Goal: Task Accomplishment & Management: Complete application form

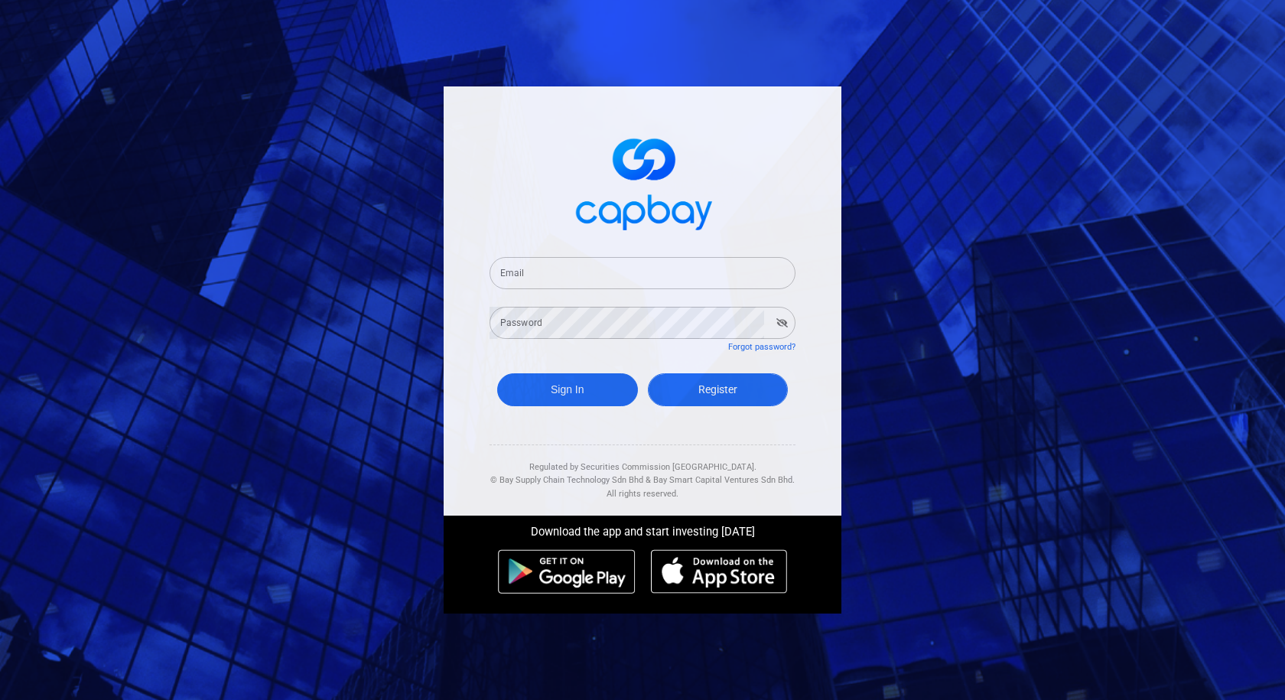
click at [732, 391] on span "Register" at bounding box center [718, 389] width 39 height 12
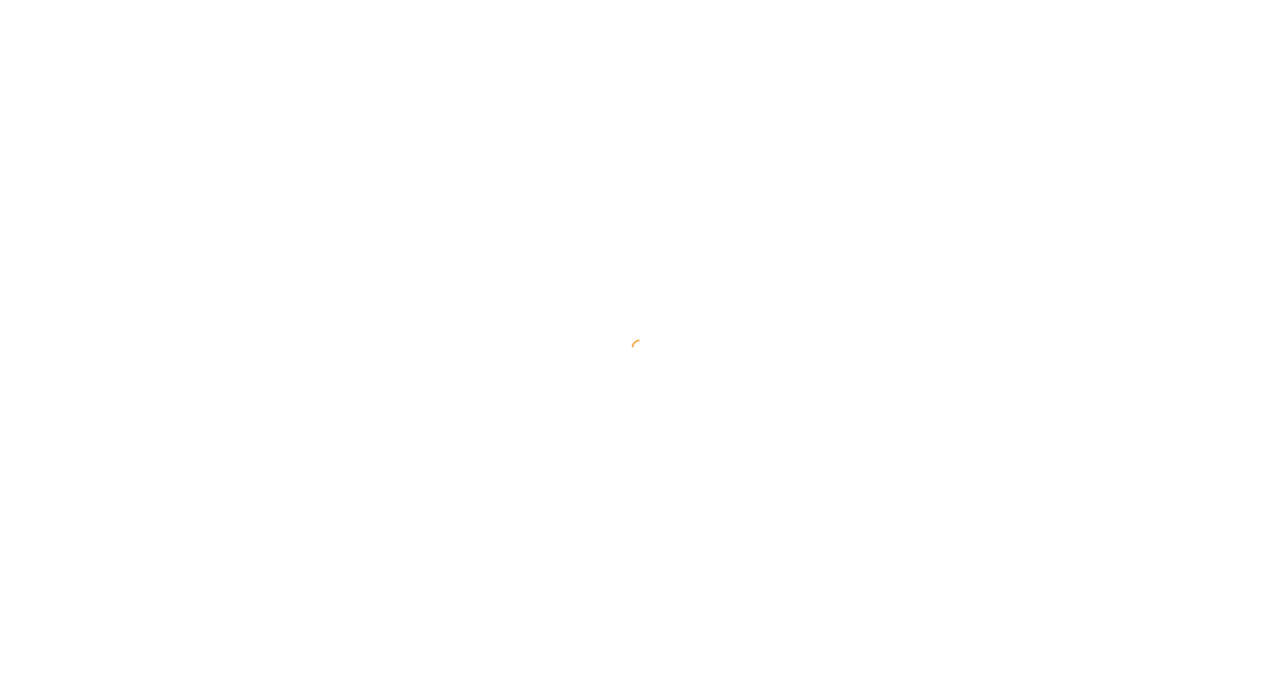
select select "MY"
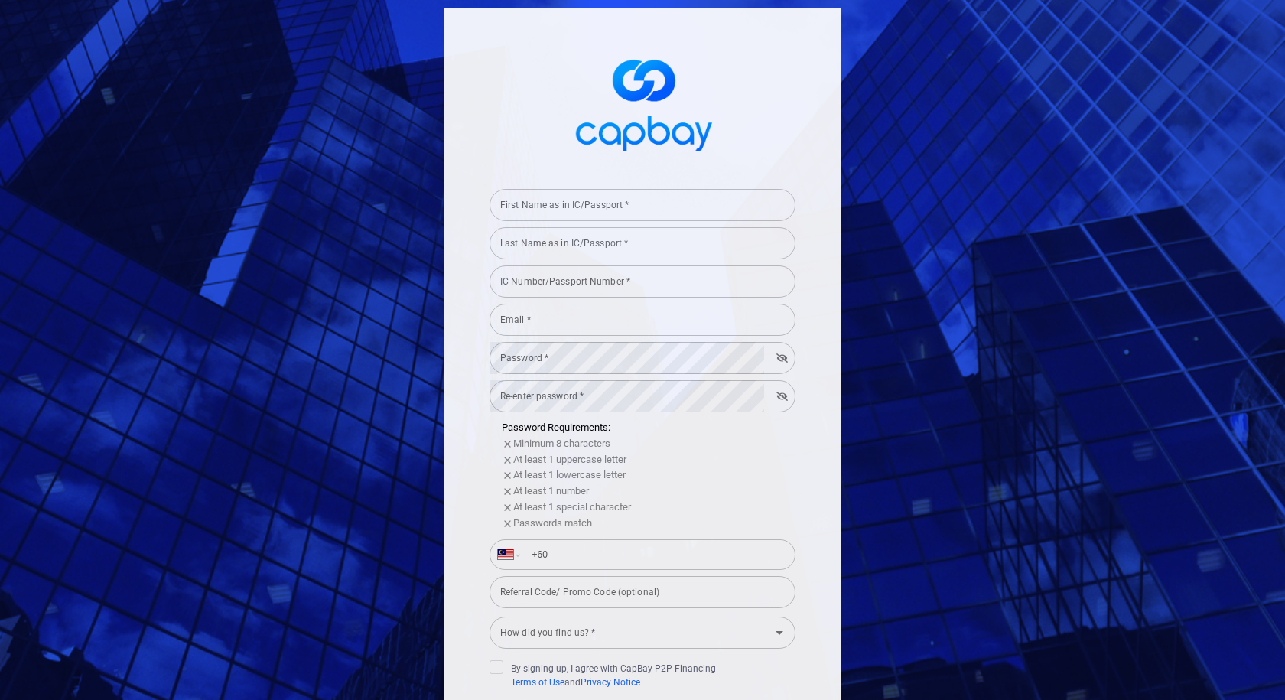
click at [669, 206] on input "First Name as in IC/Passport *" at bounding box center [643, 205] width 306 height 32
type input "[PERSON_NAME]"
click at [617, 244] on input "Last Name as in IC/Passport *" at bounding box center [643, 243] width 306 height 32
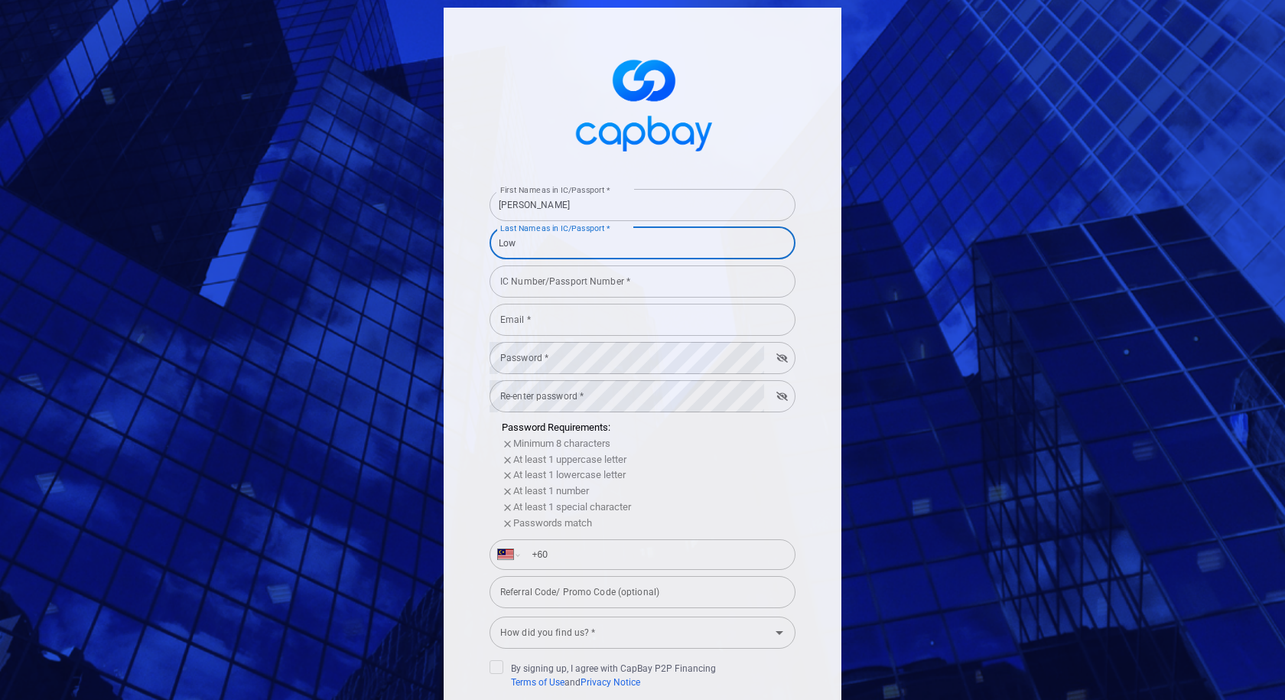
type input "Low"
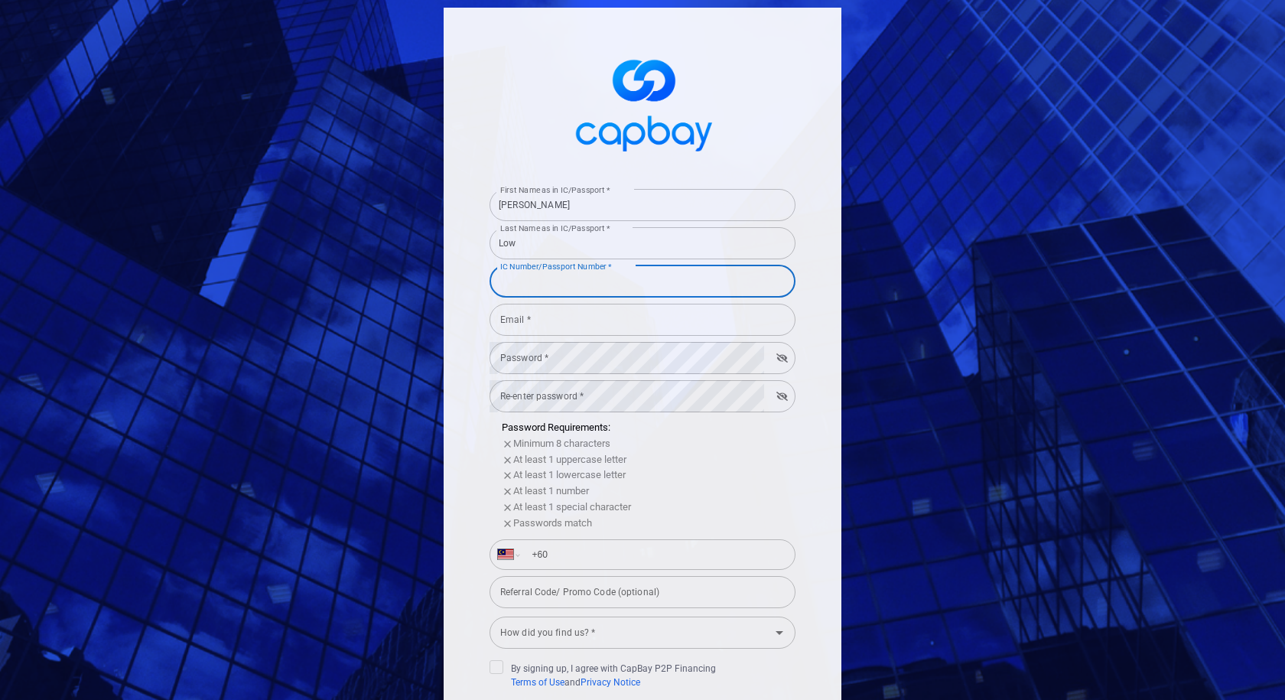
click at [600, 280] on input "IC Number/Passport Number *" at bounding box center [643, 281] width 306 height 32
type input "970825355015"
click at [594, 321] on input "Email *" at bounding box center [643, 320] width 306 height 32
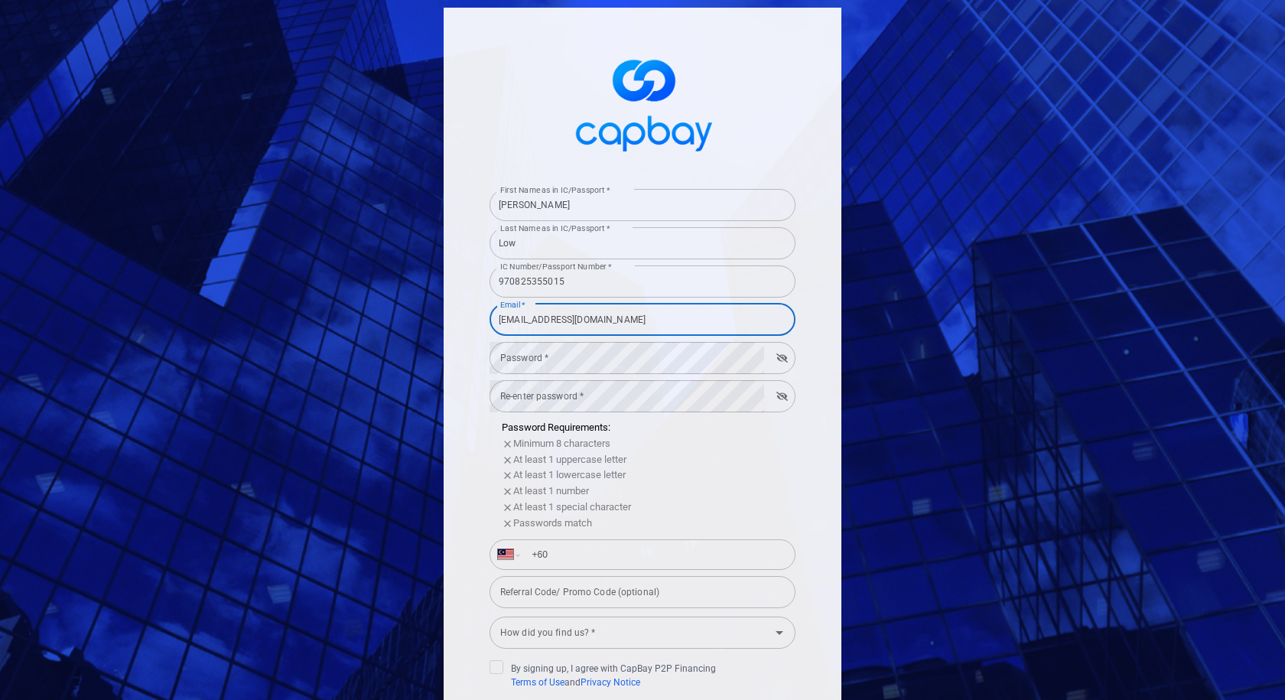
type input "[EMAIL_ADDRESS][DOMAIN_NAME]"
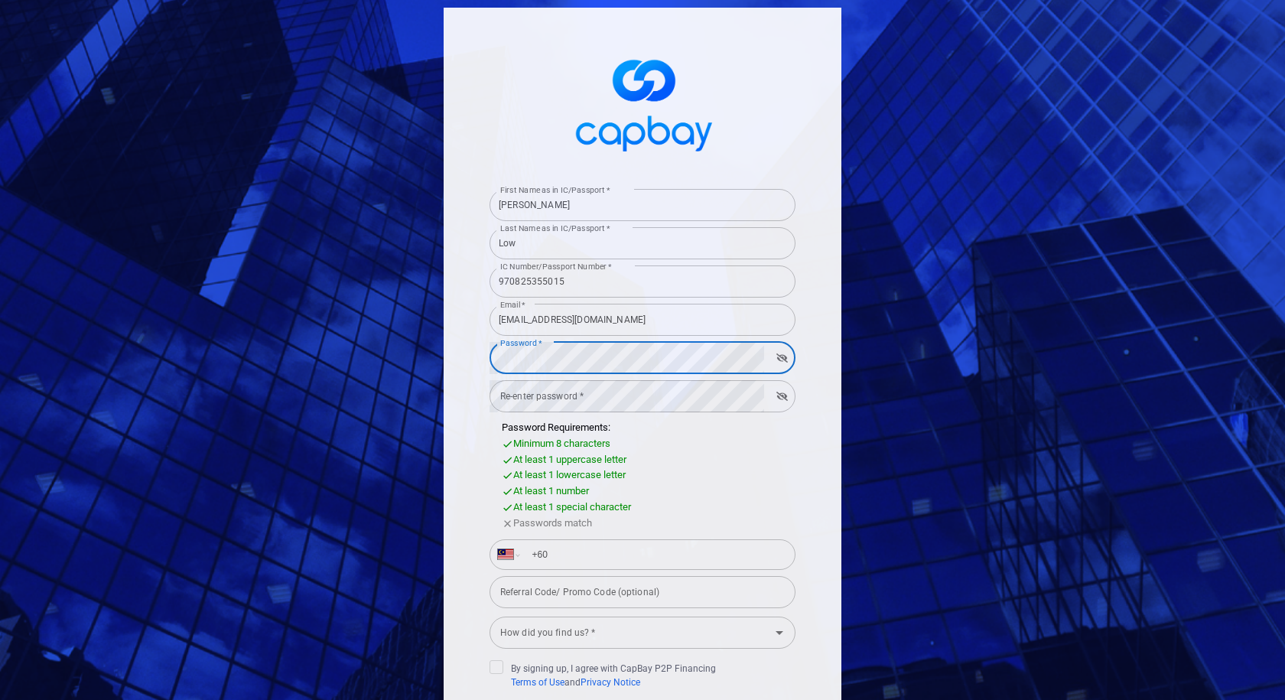
click at [785, 360] on button "button" at bounding box center [782, 357] width 24 height 21
click at [785, 360] on button "button" at bounding box center [782, 357] width 23 height 21
click at [785, 360] on button "button" at bounding box center [782, 357] width 24 height 21
click at [785, 360] on button "button" at bounding box center [782, 357] width 23 height 21
click at [785, 360] on button "button" at bounding box center [782, 357] width 24 height 21
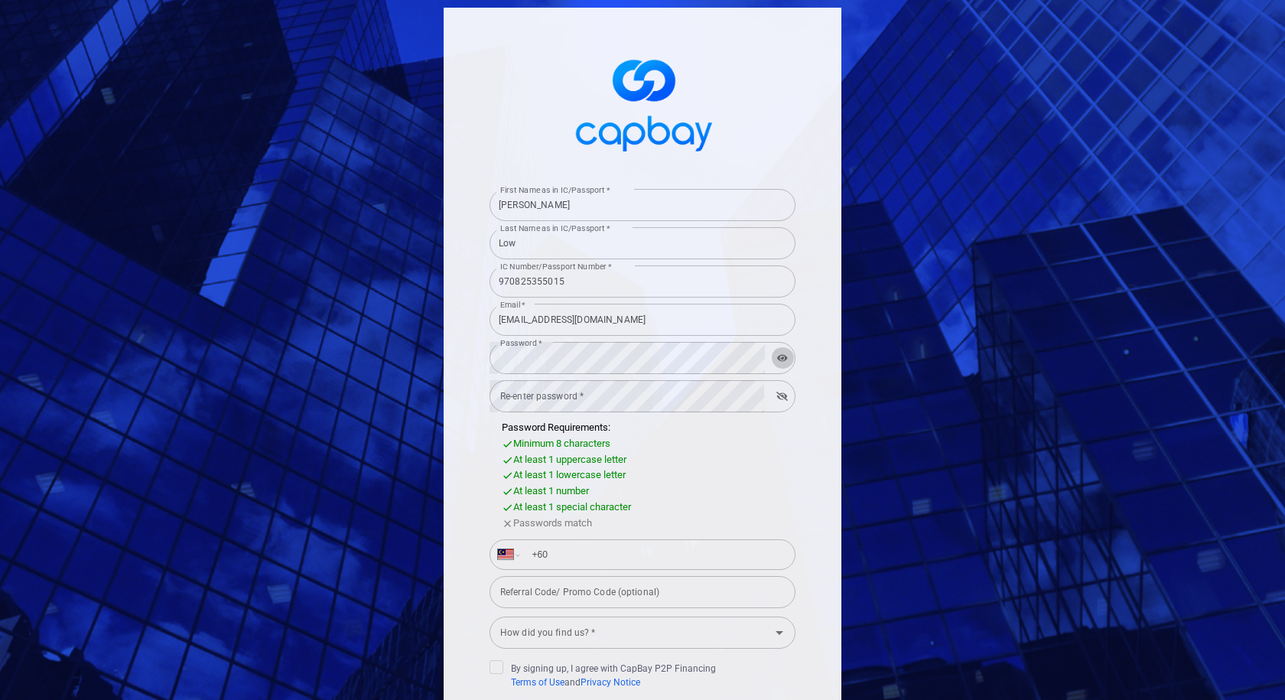
click at [778, 360] on icon "button" at bounding box center [782, 357] width 11 height 9
click at [777, 392] on icon "button" at bounding box center [782, 396] width 11 height 9
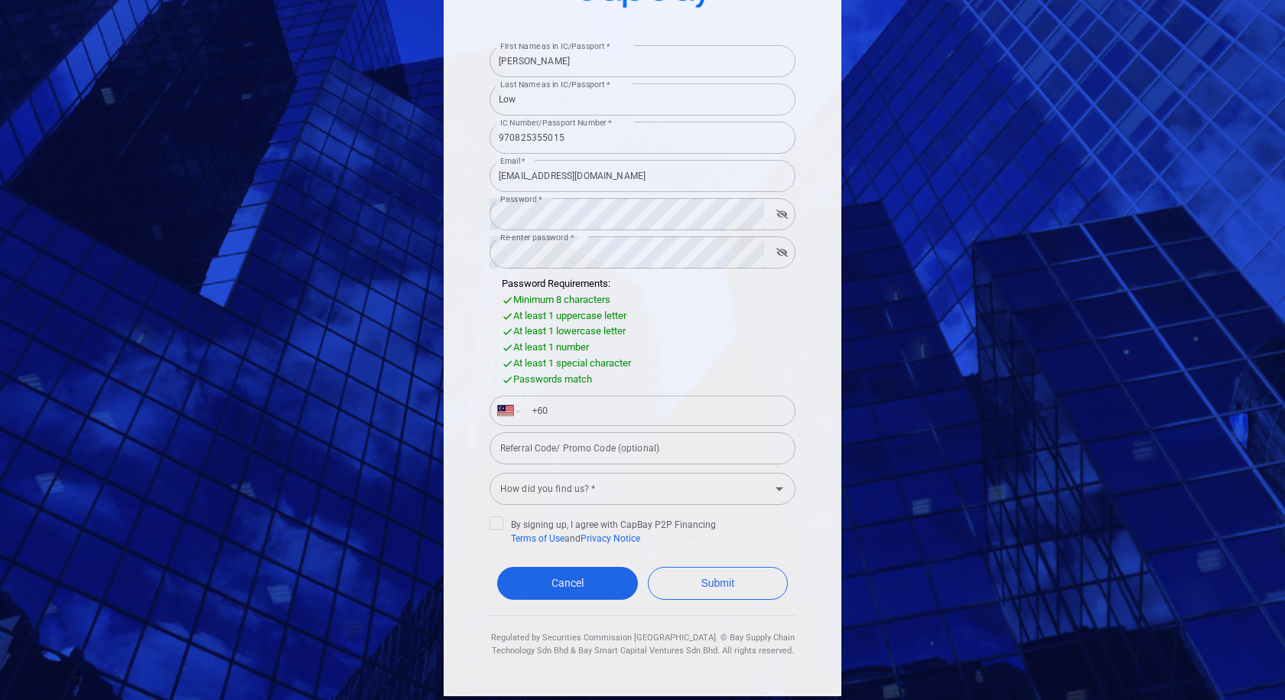
scroll to position [148, 0]
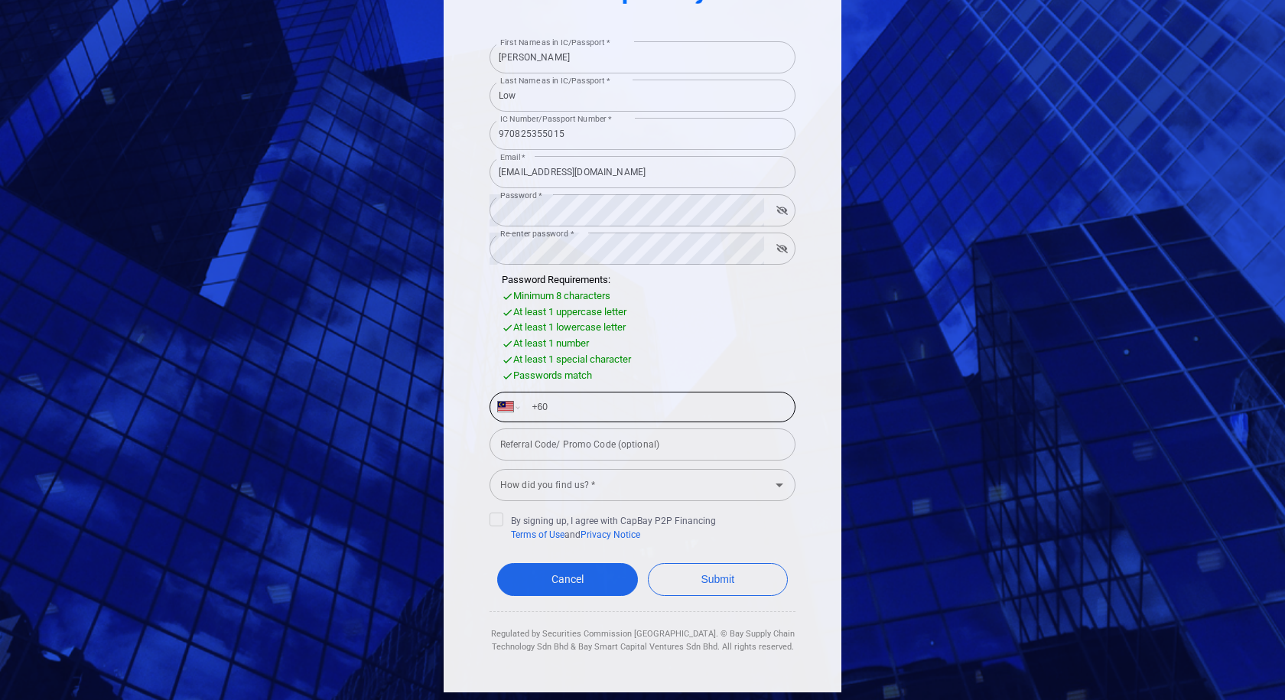
click at [611, 402] on input "+60" at bounding box center [655, 407] width 265 height 24
type input "[PHONE_NUMBER]"
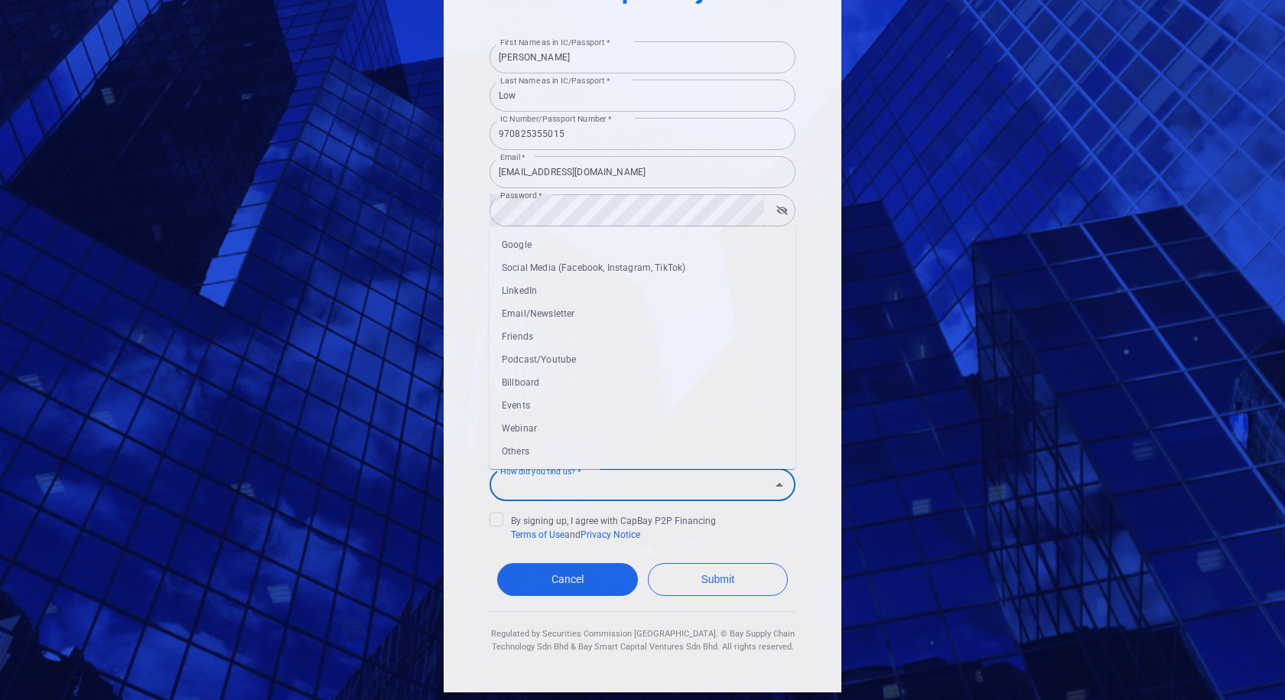
click at [626, 481] on input "How did you find us? *" at bounding box center [630, 485] width 272 height 28
click at [537, 244] on li "Google" at bounding box center [643, 244] width 306 height 23
type input "Google"
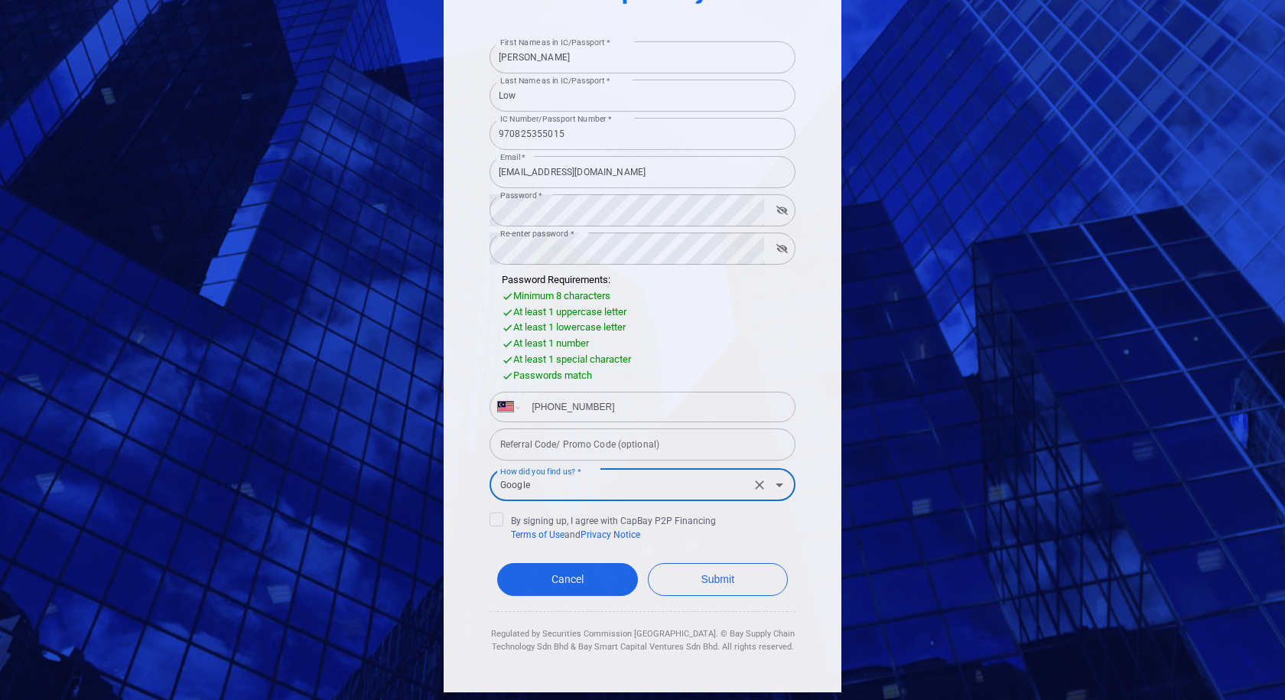
click at [759, 484] on icon "Clear" at bounding box center [759, 484] width 15 height 15
click at [777, 488] on icon "Open" at bounding box center [779, 485] width 18 height 18
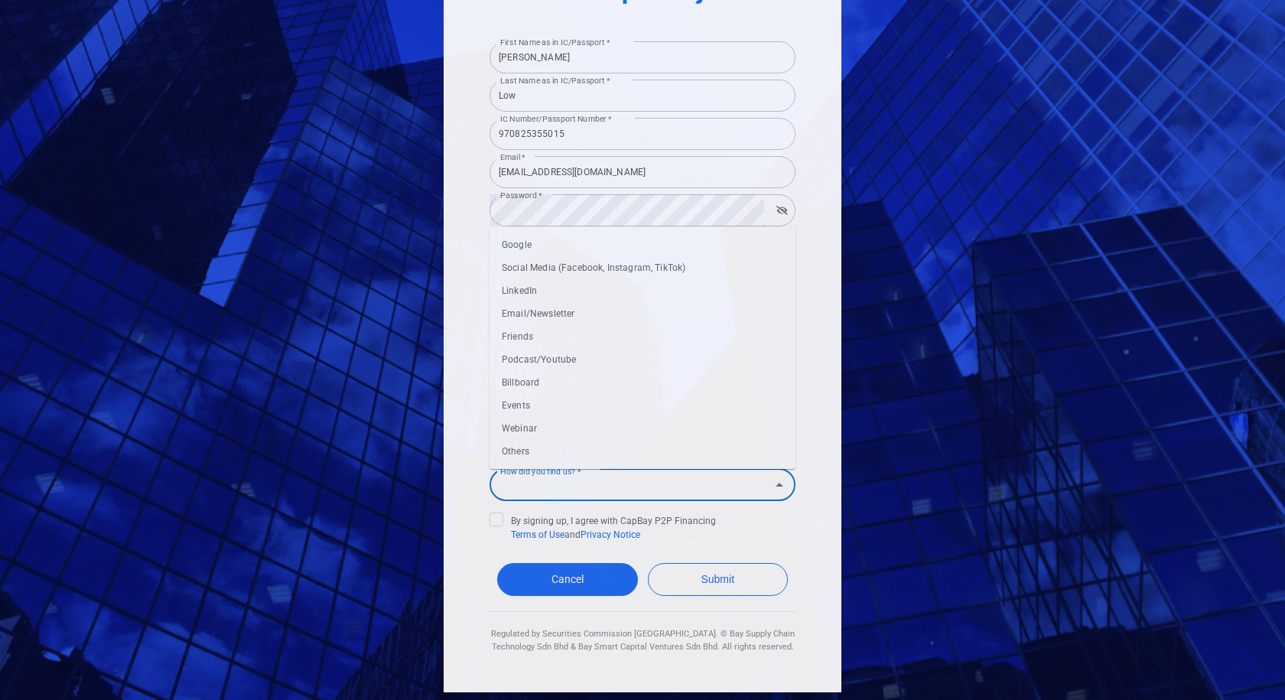
click at [536, 250] on li "Google" at bounding box center [643, 244] width 306 height 23
type input "Google"
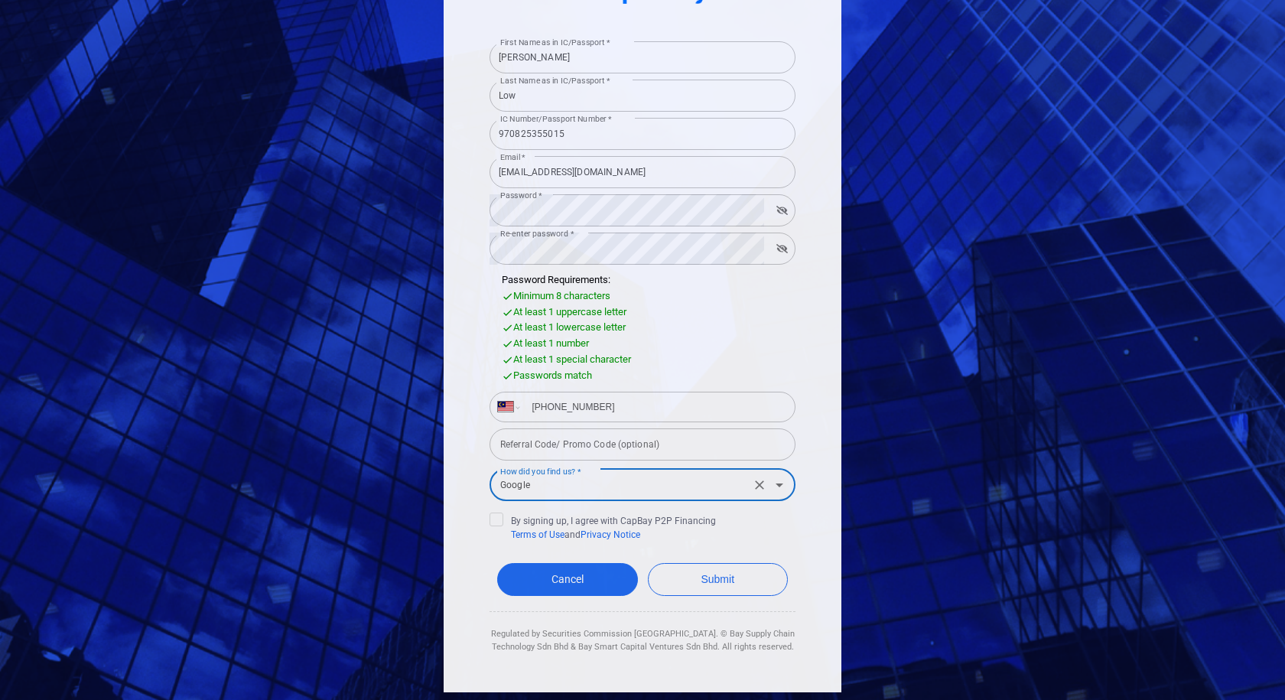
click at [777, 249] on icon "button" at bounding box center [782, 248] width 11 height 9
click at [777, 249] on icon "button" at bounding box center [782, 248] width 11 height 7
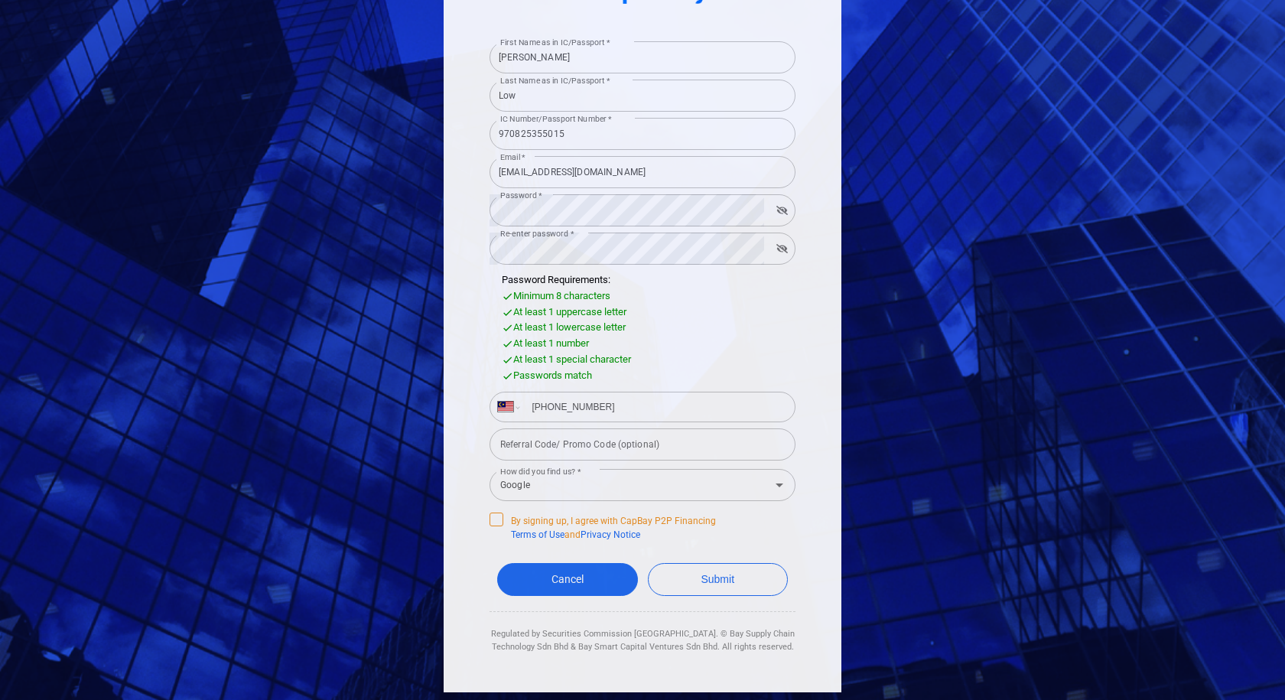
click at [493, 517] on icon at bounding box center [496, 518] width 9 height 7
click at [0, 0] on input "By signing up, I agree with CapBay P2P Financing Terms of Use and Privacy Notice" at bounding box center [0, 0] width 0 height 0
click at [741, 582] on button "Submit" at bounding box center [718, 579] width 141 height 33
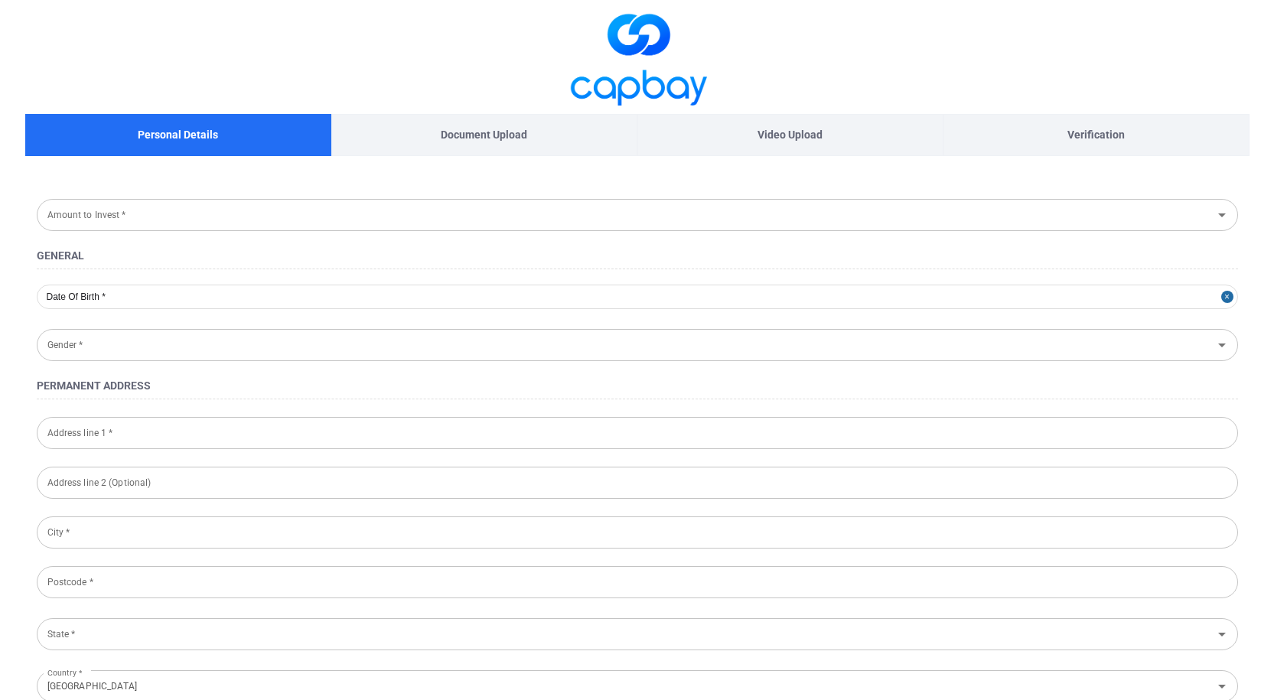
type input "[DATE]"
type input "[DEMOGRAPHIC_DATA]"
type input "970825-35-5015"
click at [1214, 218] on icon "Open" at bounding box center [1222, 215] width 18 height 18
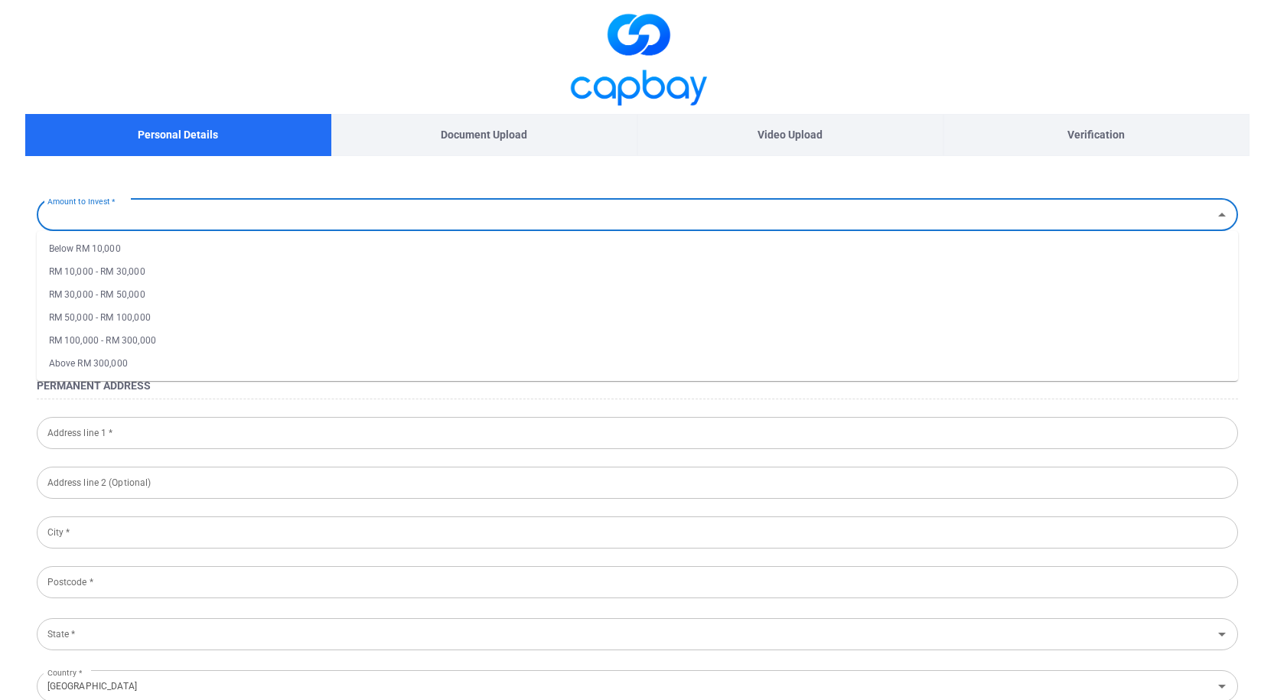
click at [151, 263] on li "RM 10,000 - RM 30,000" at bounding box center [637, 271] width 1201 height 23
type input "RM 10,000 - RM 30,000"
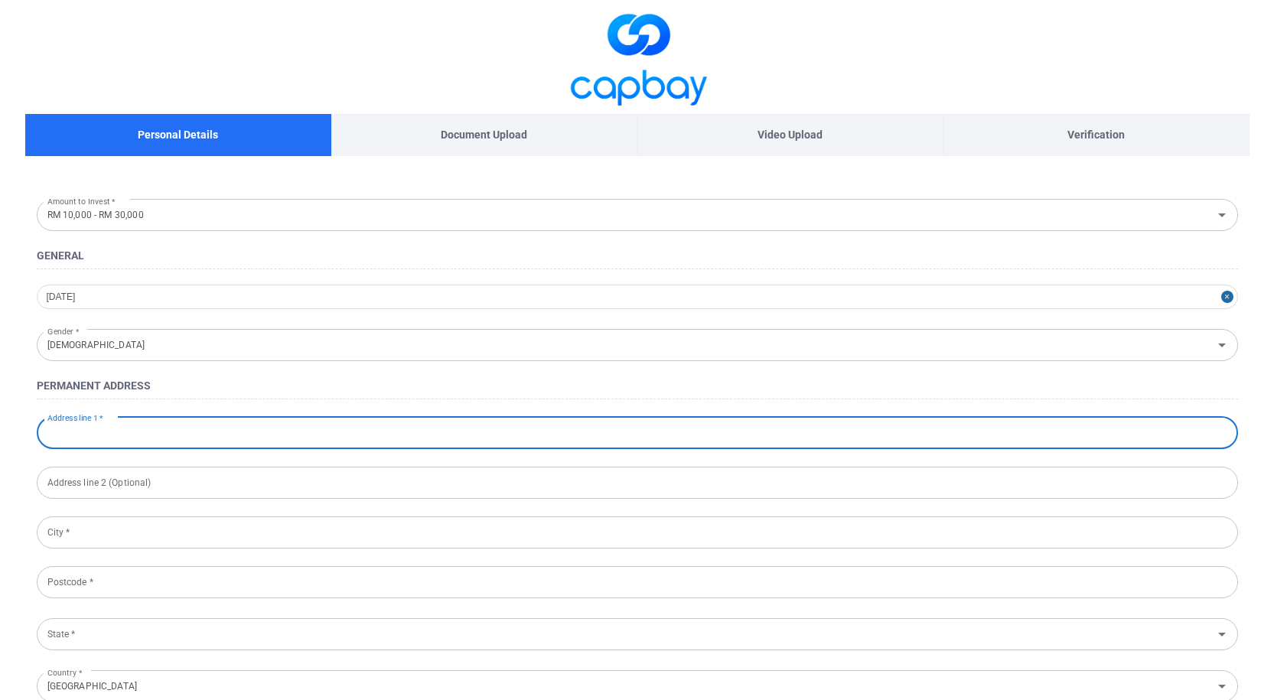
click at [127, 428] on input "Address line 1 *" at bounding box center [637, 433] width 1201 height 32
click at [98, 431] on input "[STREET_ADDRESS]" at bounding box center [637, 433] width 1201 height 32
click at [148, 433] on input "[STREET_ADDRESS]" at bounding box center [637, 433] width 1201 height 32
type input "[STREET_ADDRESS]"
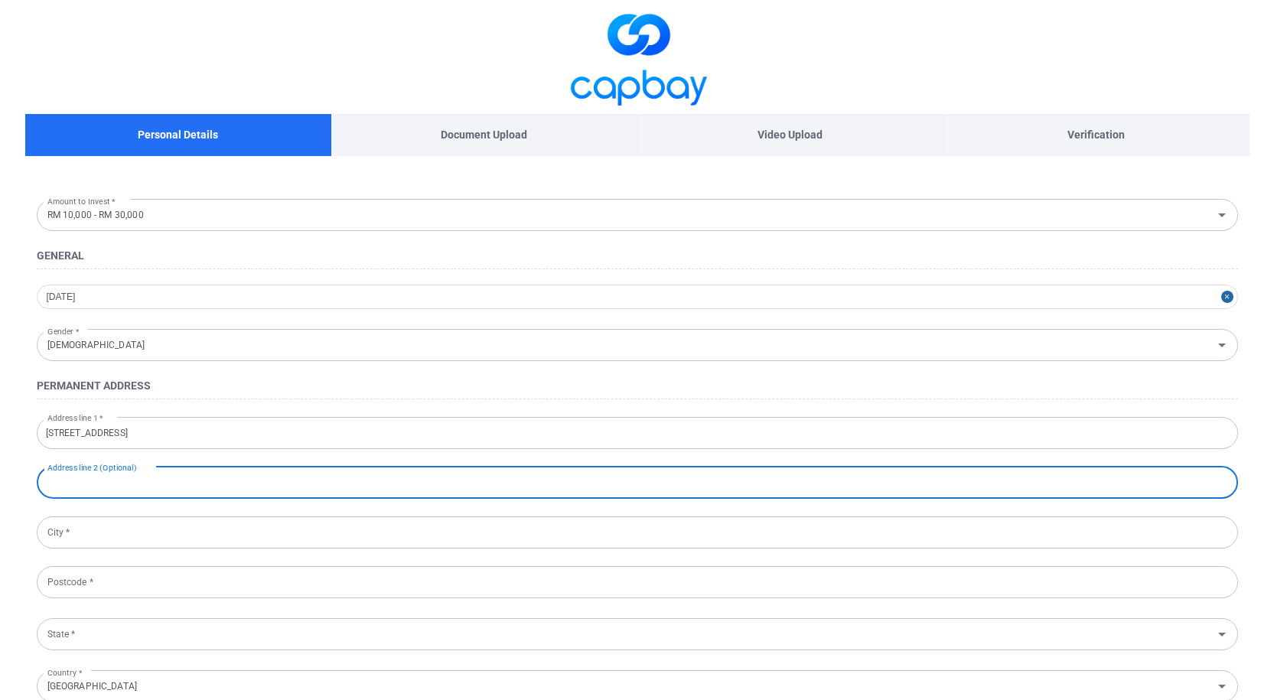
click at [108, 491] on input "text" at bounding box center [637, 483] width 1201 height 32
type input "[GEOGRAPHIC_DATA]"
click at [84, 539] on input "City *" at bounding box center [637, 532] width 1201 height 32
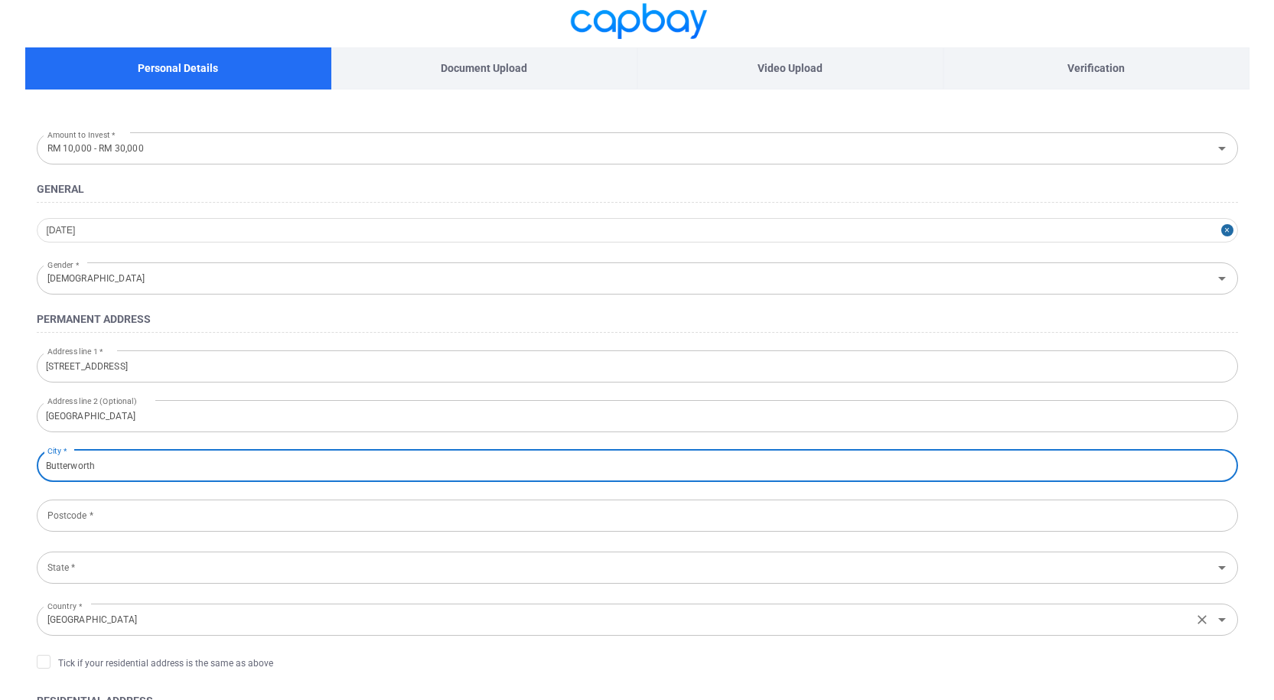
scroll to position [153, 0]
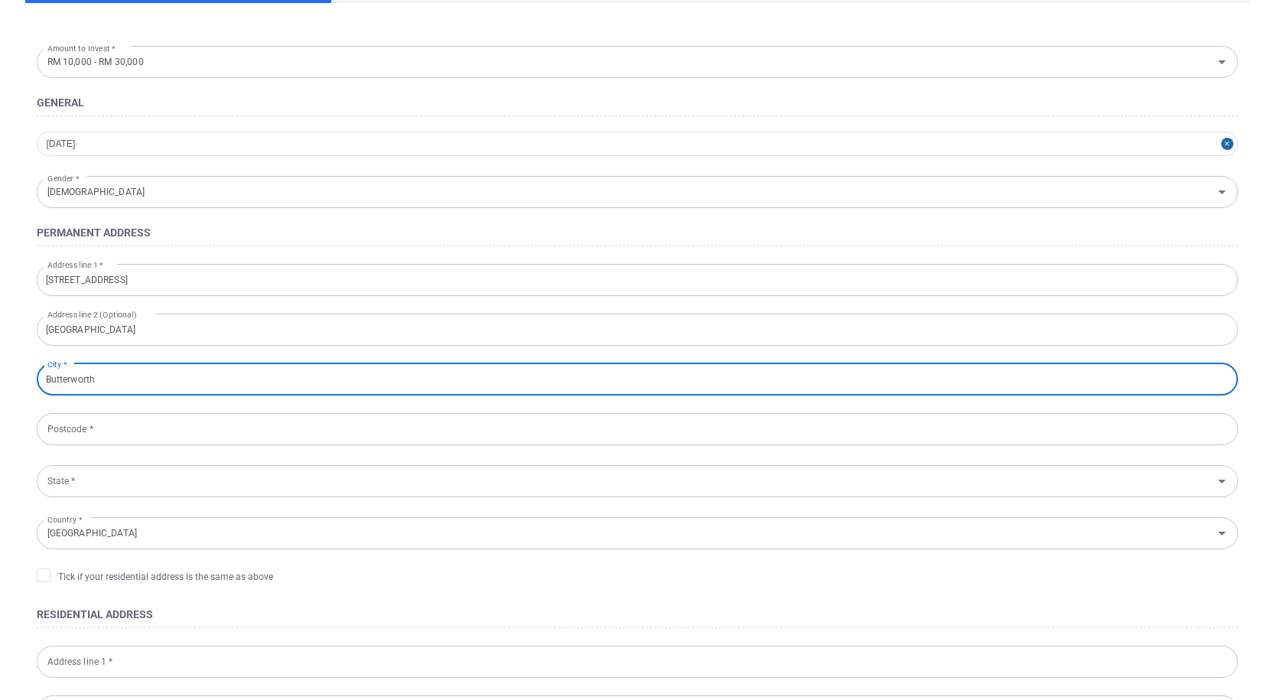
type input "Butterworth"
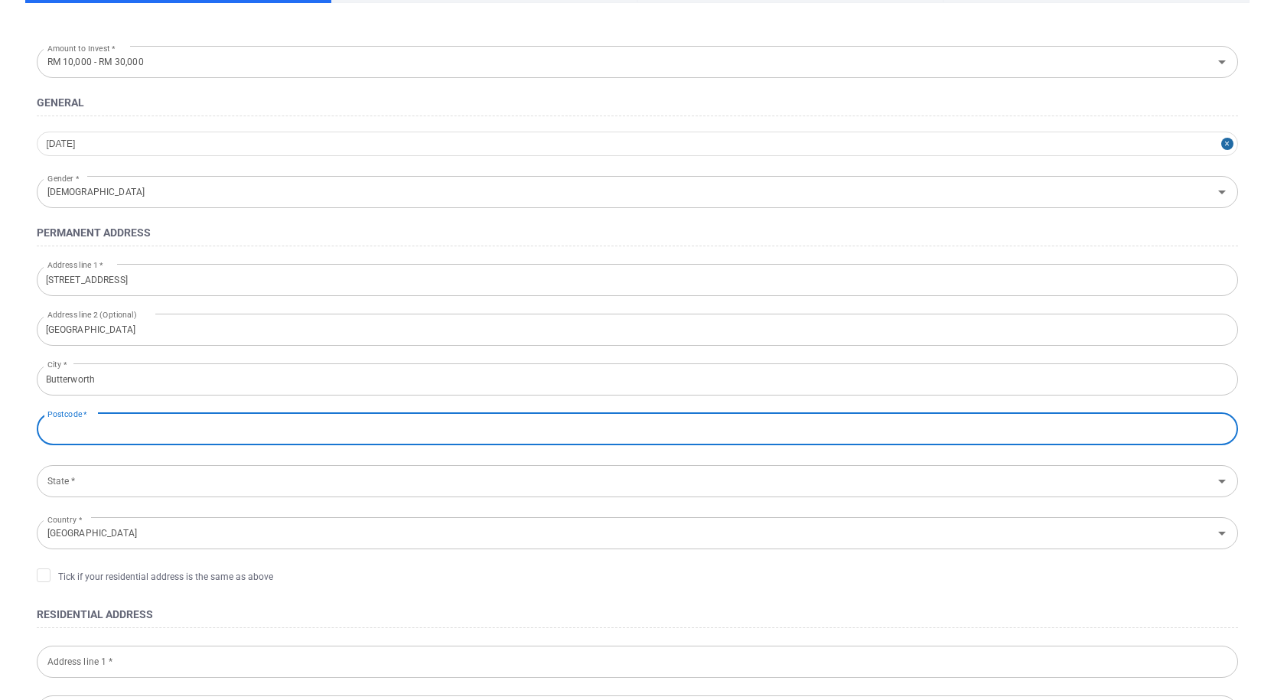
click at [94, 423] on input "Postcode *" at bounding box center [637, 429] width 1201 height 32
type input "13020"
click at [57, 490] on input "State *" at bounding box center [624, 481] width 1167 height 28
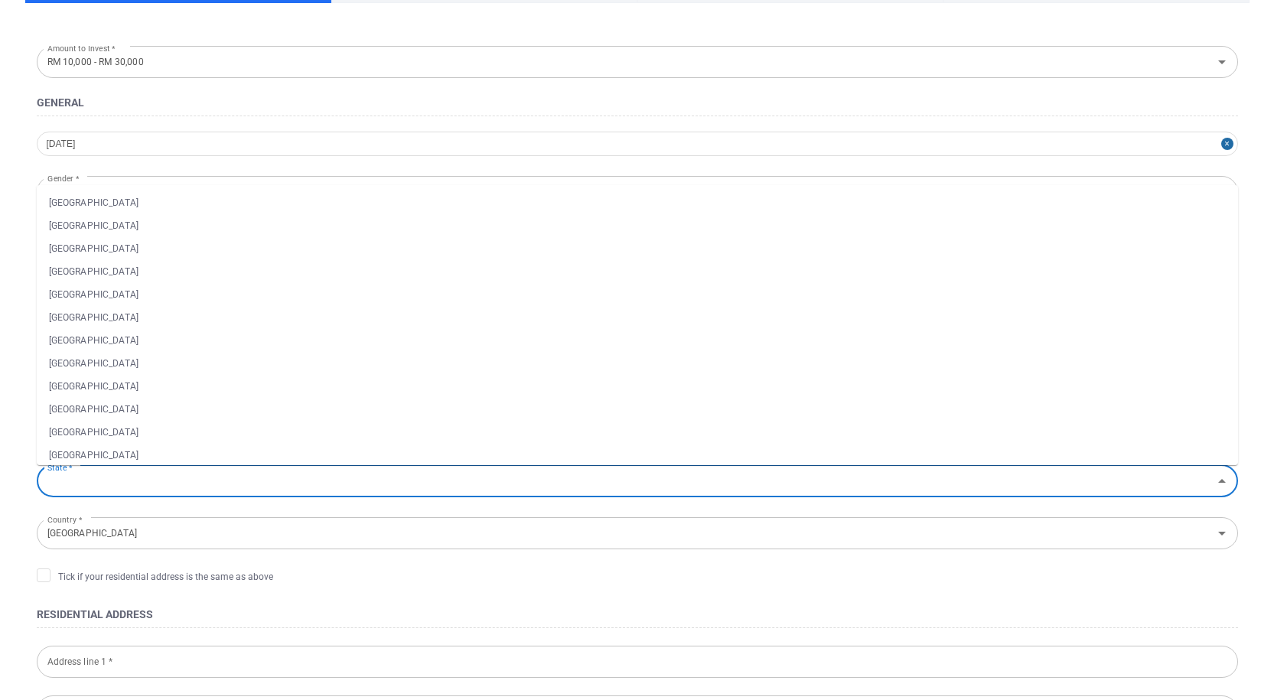
click at [107, 338] on li "[GEOGRAPHIC_DATA]" at bounding box center [637, 340] width 1201 height 23
type input "[GEOGRAPHIC_DATA]"
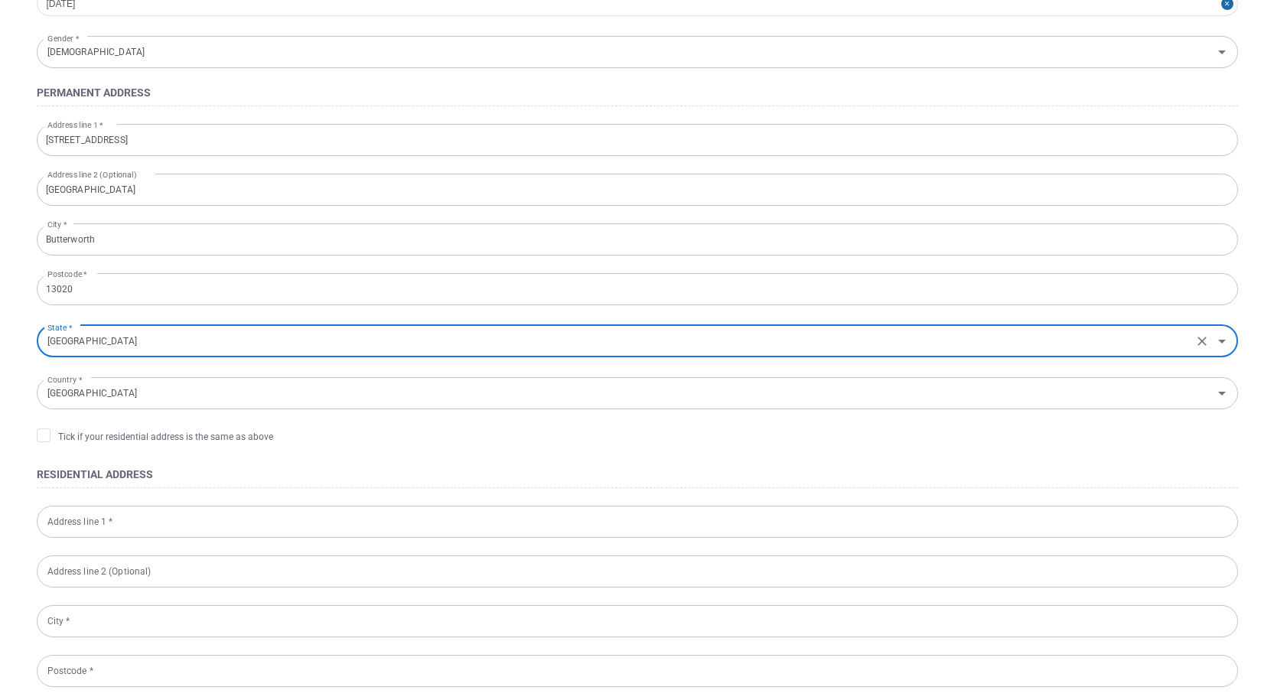
scroll to position [306, 0]
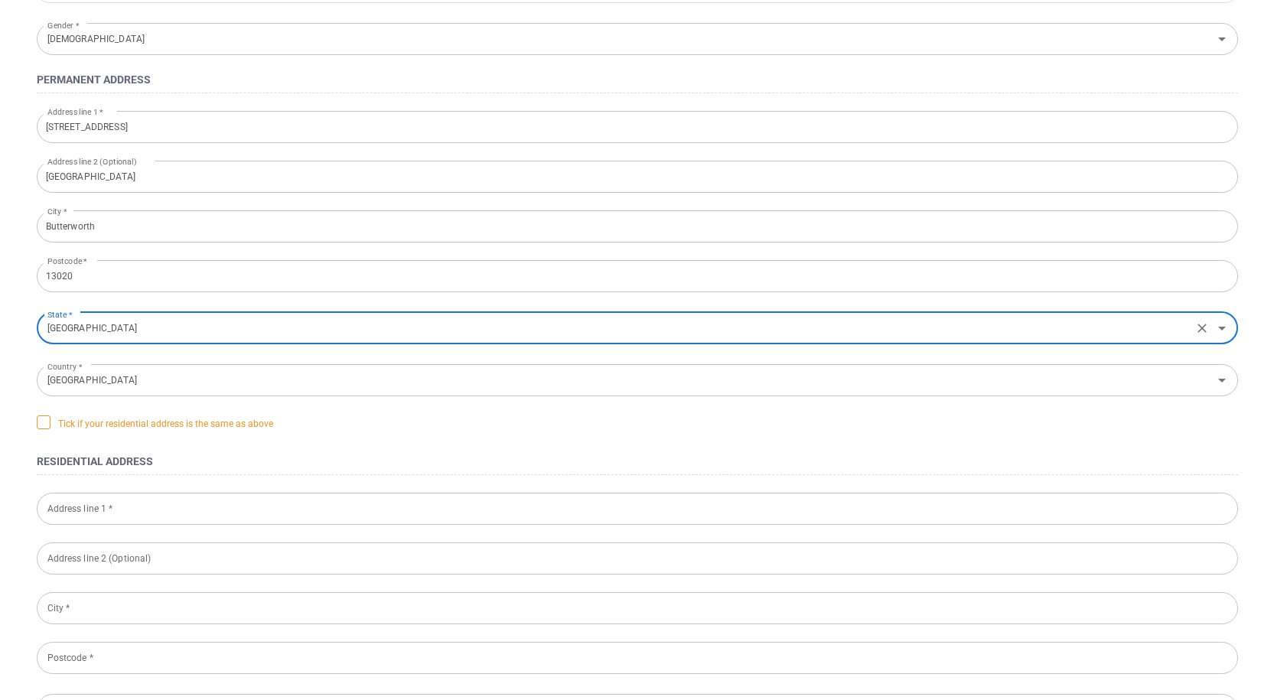
click at [46, 426] on icon at bounding box center [43, 421] width 12 height 12
click at [0, 0] on input "Tick if your residential address is the same as above" at bounding box center [0, 0] width 0 height 0
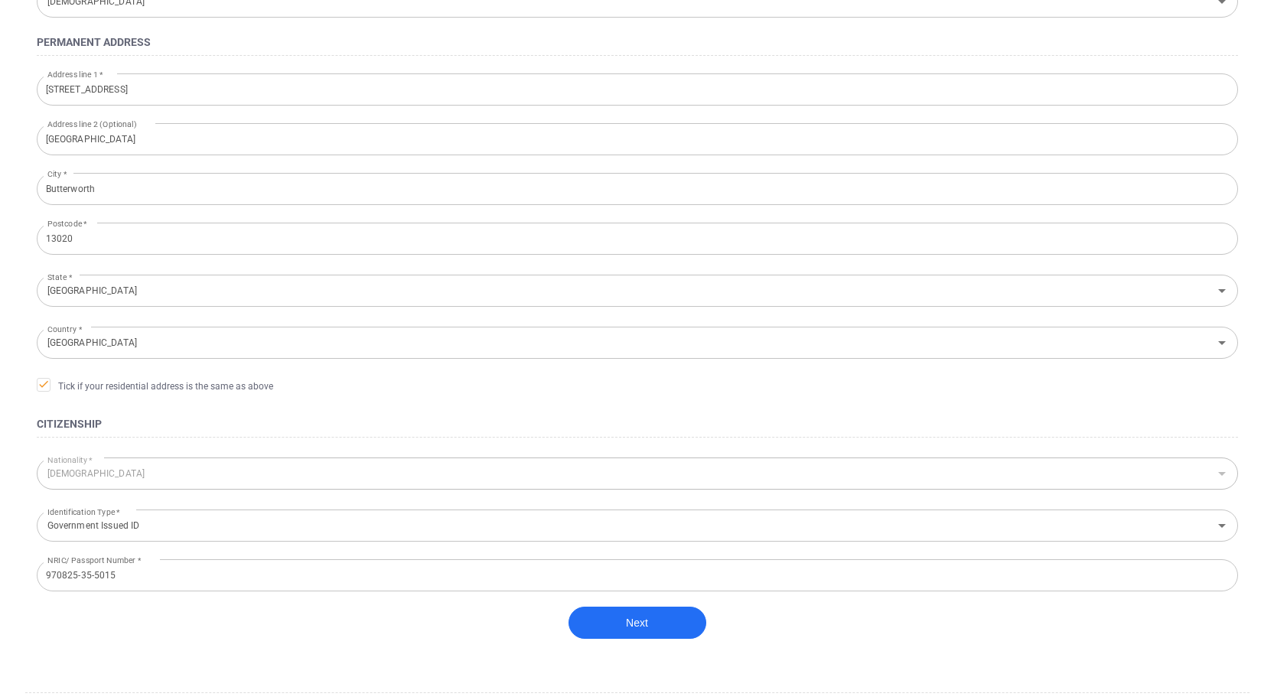
scroll to position [381, 0]
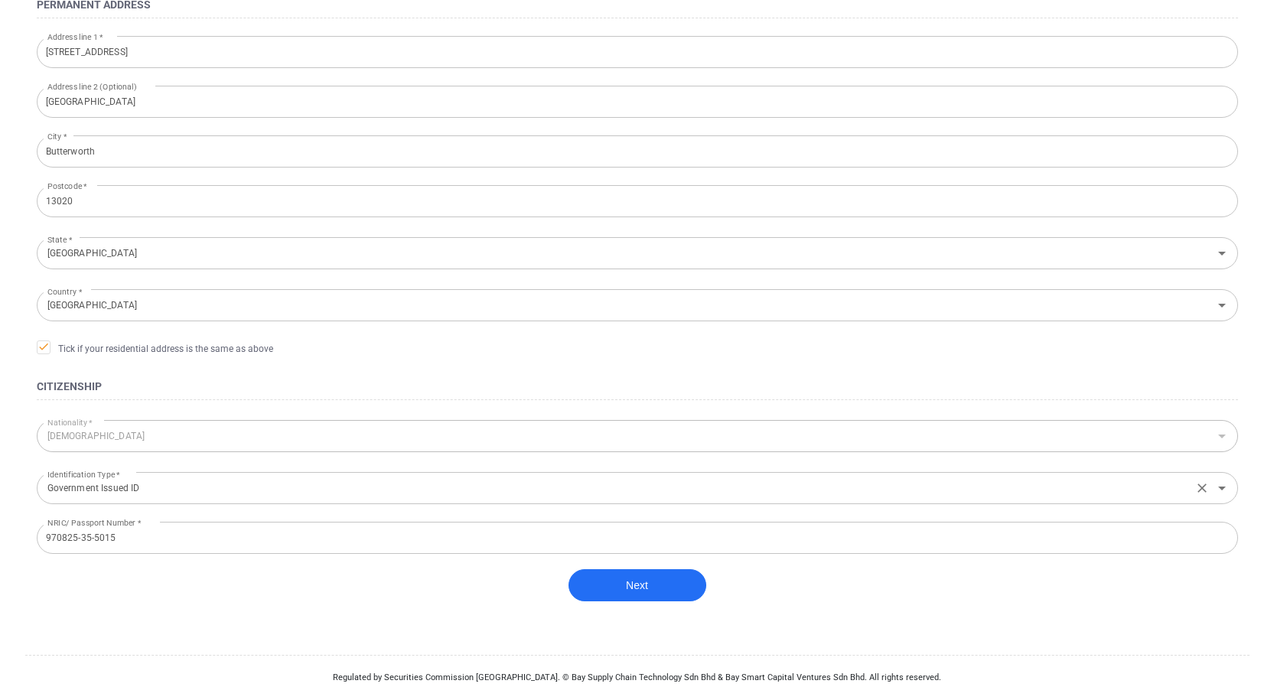
click at [182, 493] on input "Government Issued ID" at bounding box center [614, 488] width 1147 height 28
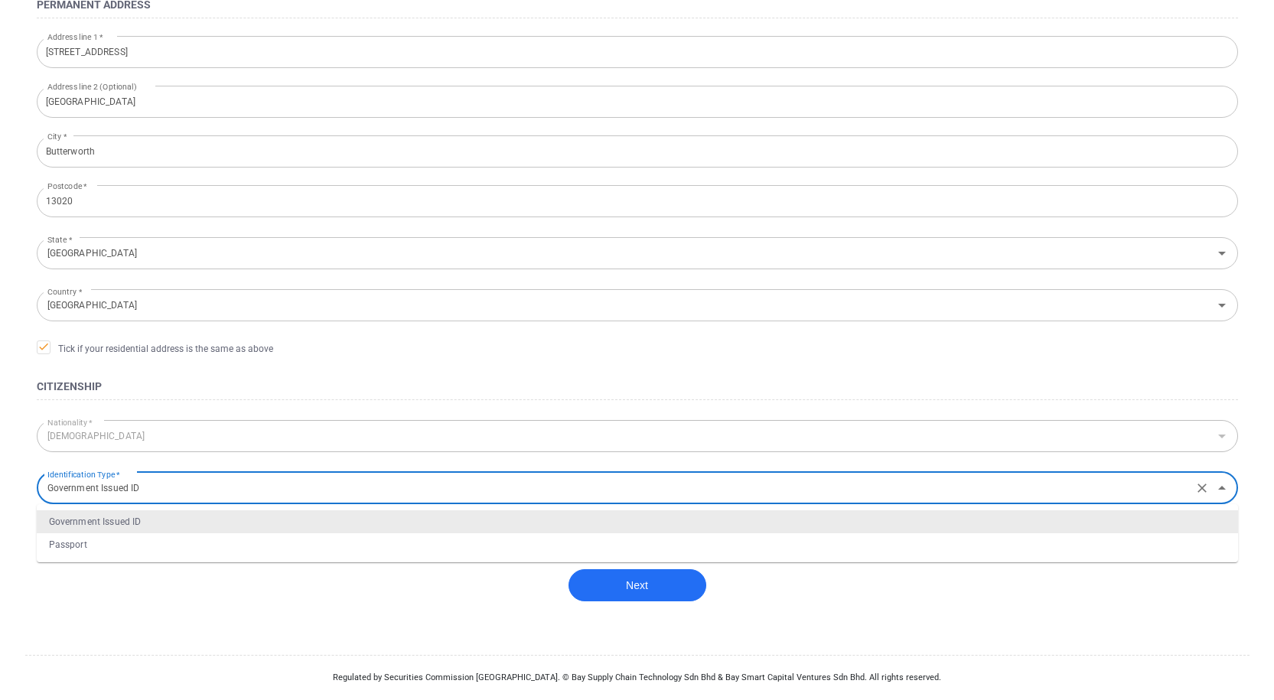
click at [185, 490] on input "Government Issued ID" at bounding box center [614, 488] width 1147 height 28
click at [130, 517] on li "Government Issued ID" at bounding box center [637, 521] width 1201 height 23
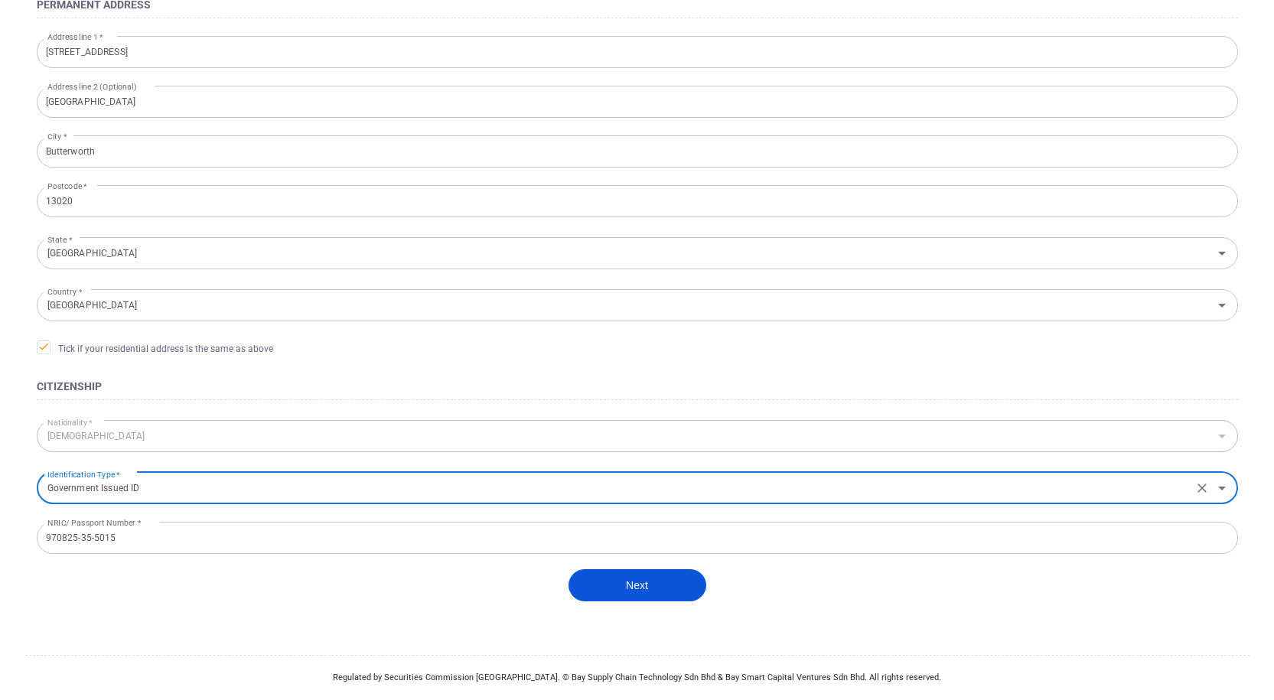
click at [591, 585] on button "Next" at bounding box center [637, 585] width 138 height 32
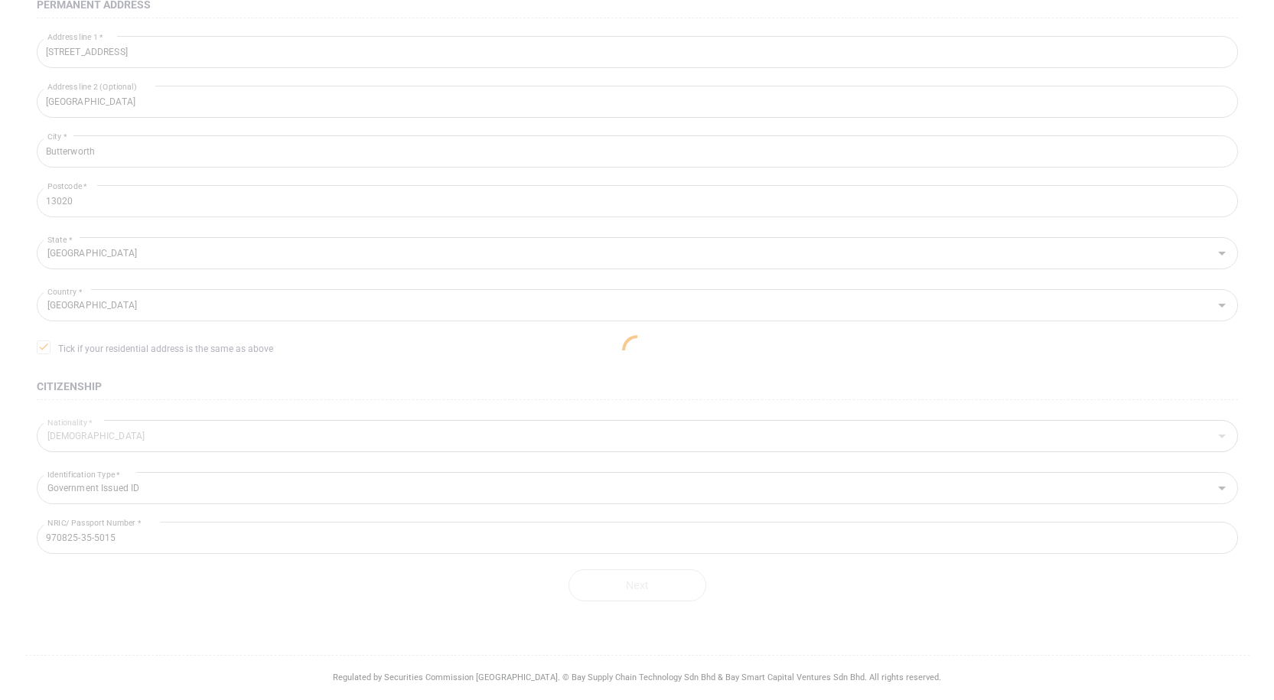
scroll to position [188, 0]
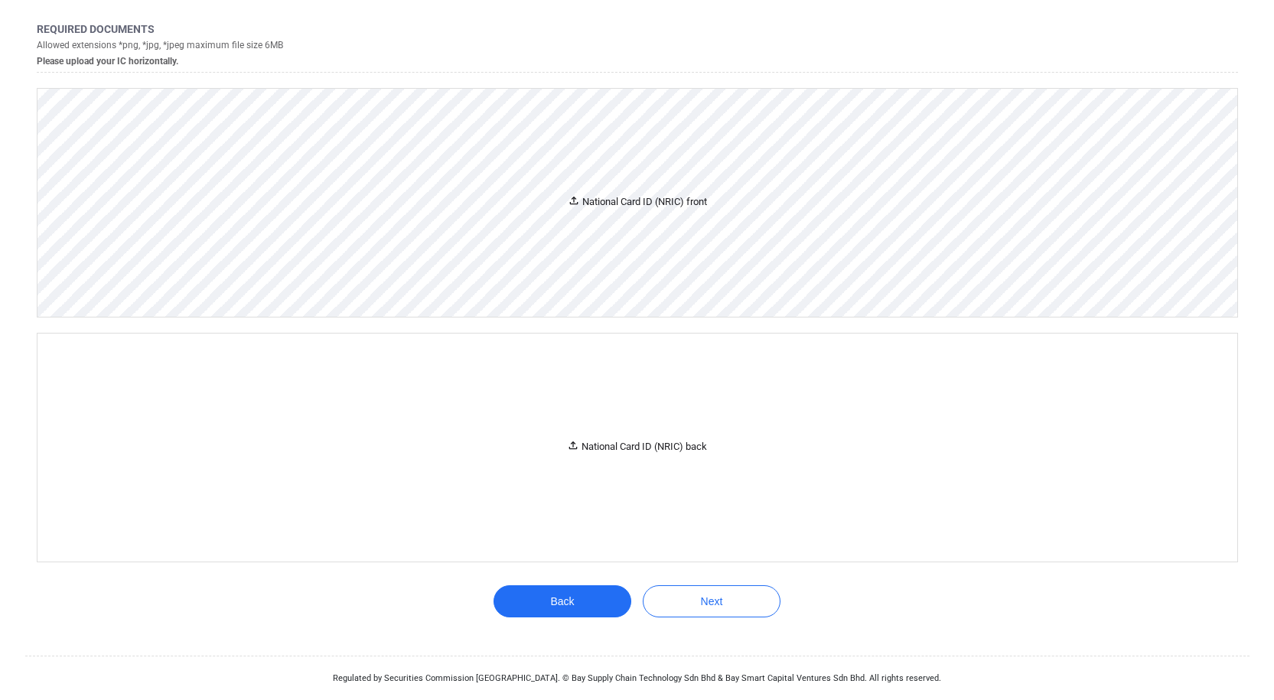
click at [835, 216] on div "National Card ID (NRIC) front" at bounding box center [637, 203] width 1200 height 228
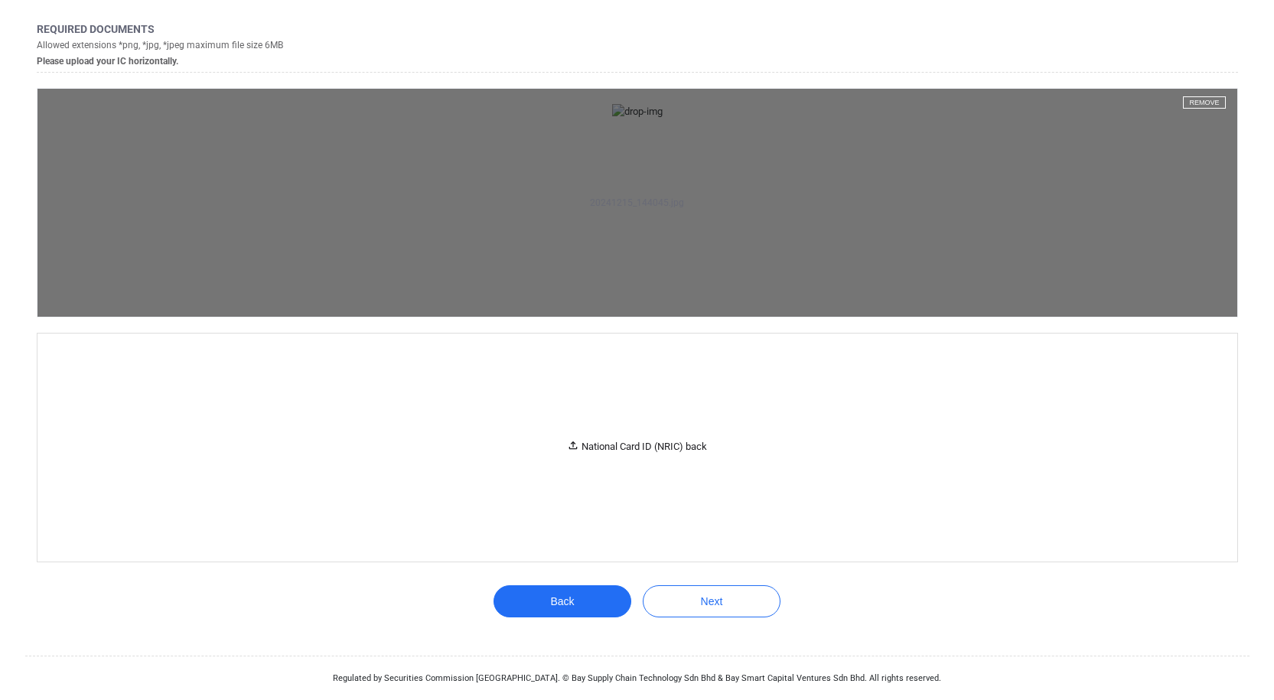
scroll to position [571, 0]
click at [526, 282] on aside "20241215_144045.jpg Remove" at bounding box center [637, 203] width 1200 height 228
drag, startPoint x: 244, startPoint y: 97, endPoint x: 450, endPoint y: 218, distance: 238.7
click at [447, 218] on aside "20241215_144045.jpg Remove" at bounding box center [637, 203] width 1200 height 228
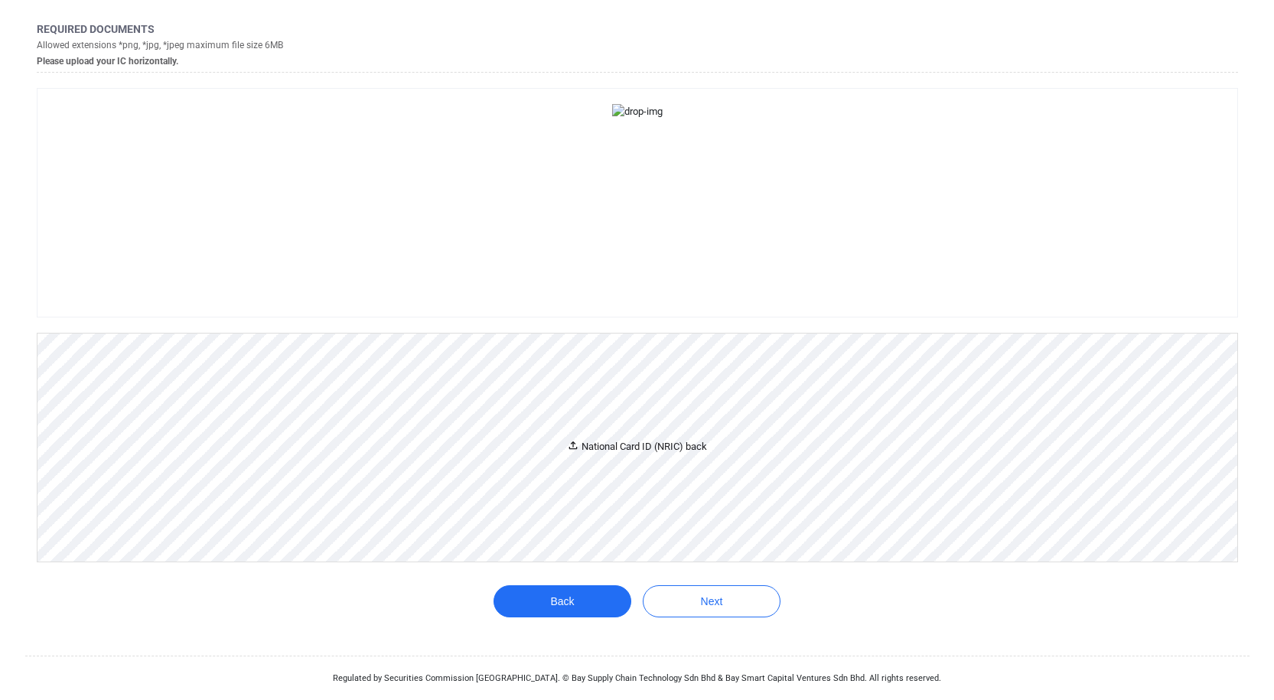
click at [582, 435] on div "National Card ID (NRIC) back" at bounding box center [637, 448] width 1200 height 228
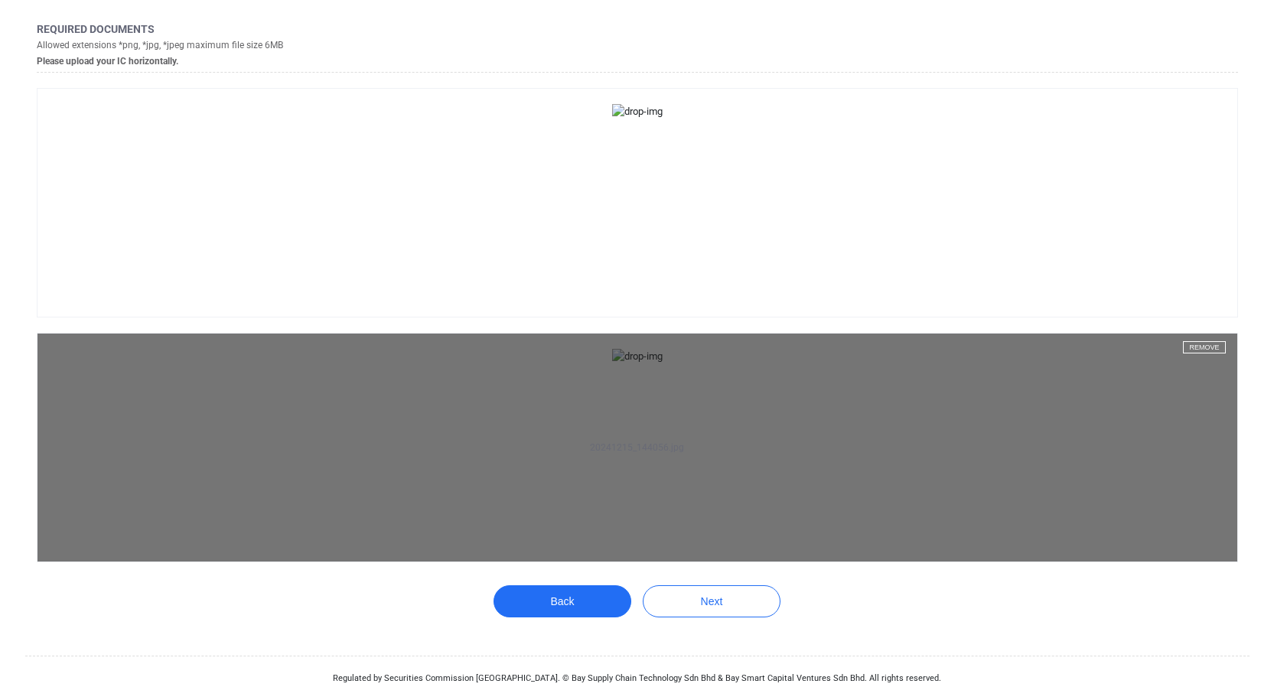
scroll to position [2911, 0]
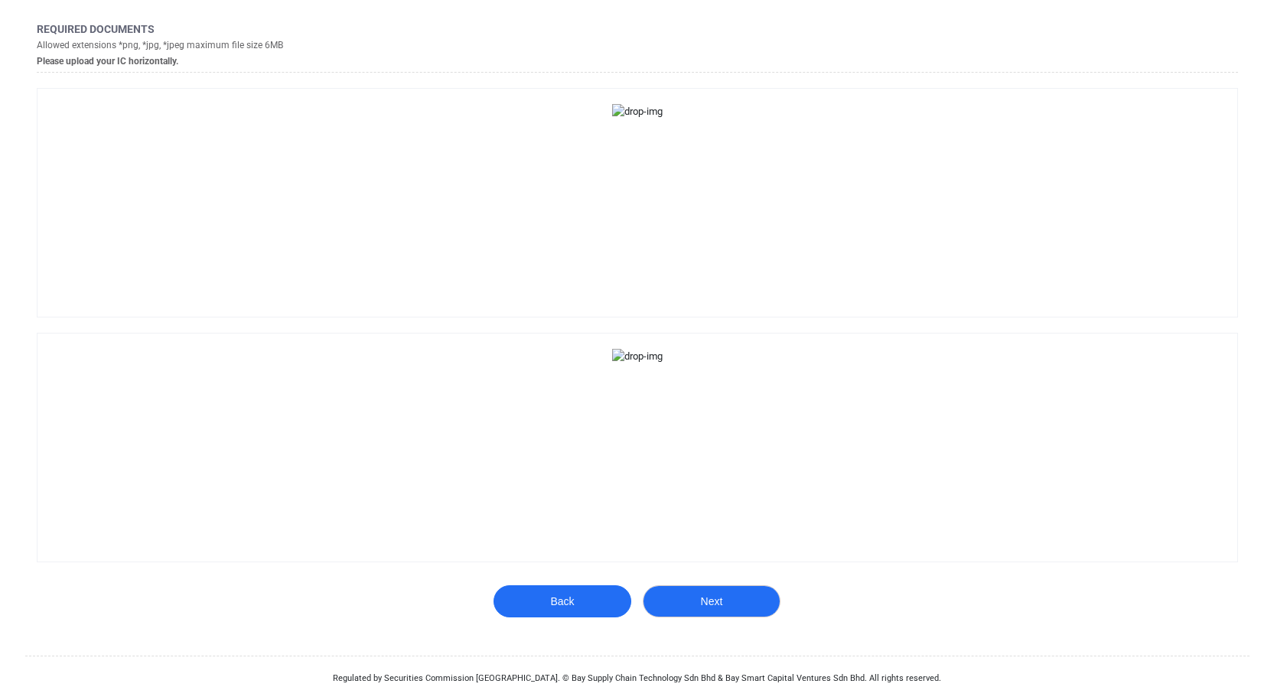
click at [741, 593] on button "Next" at bounding box center [712, 601] width 138 height 32
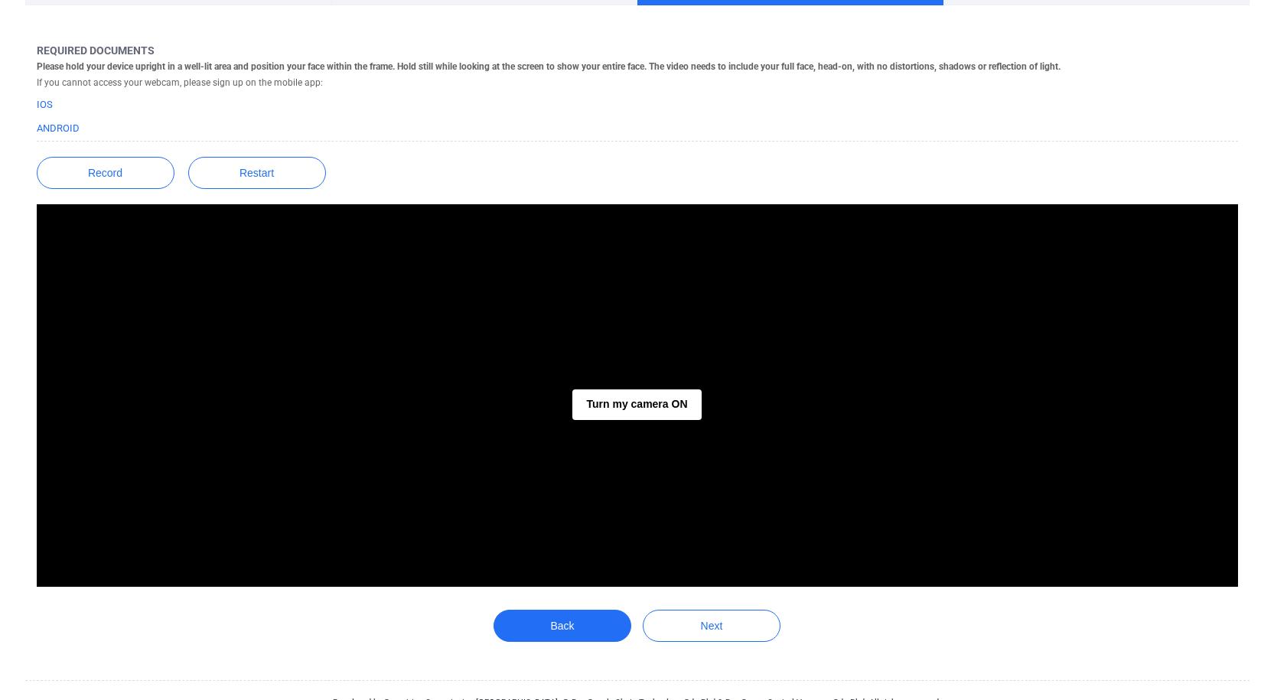
scroll to position [175, 0]
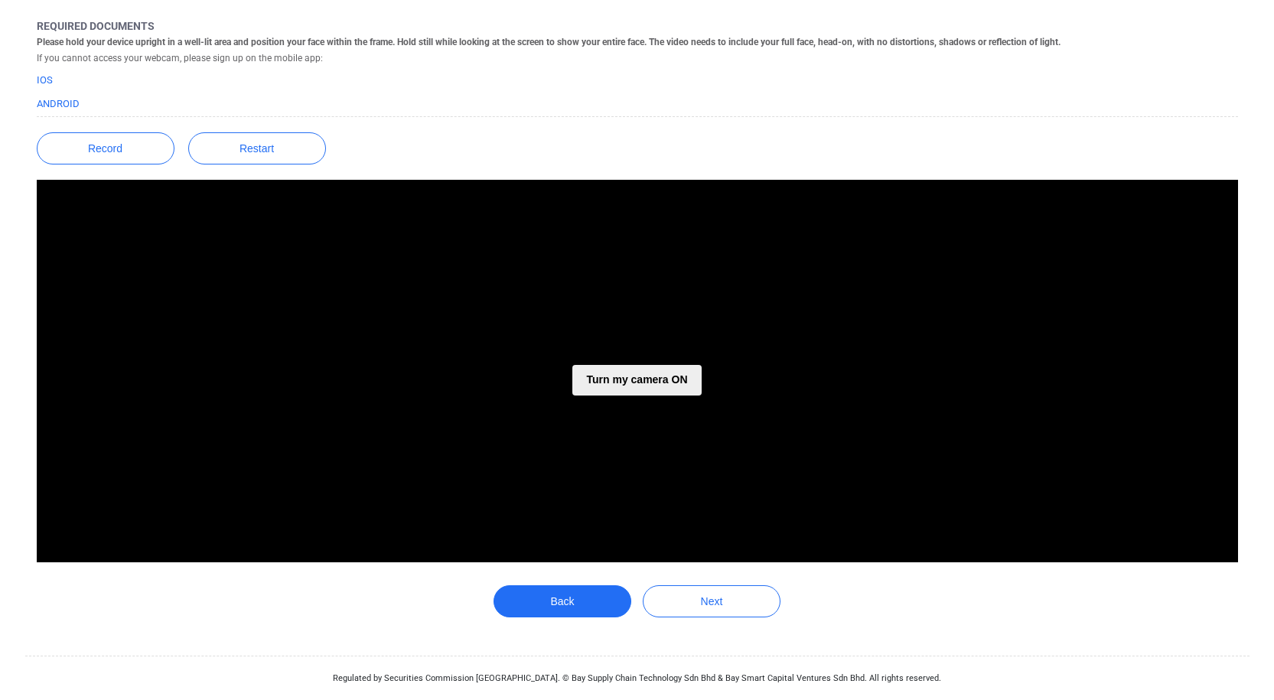
click at [665, 379] on button "Turn my camera ON" at bounding box center [636, 380] width 129 height 31
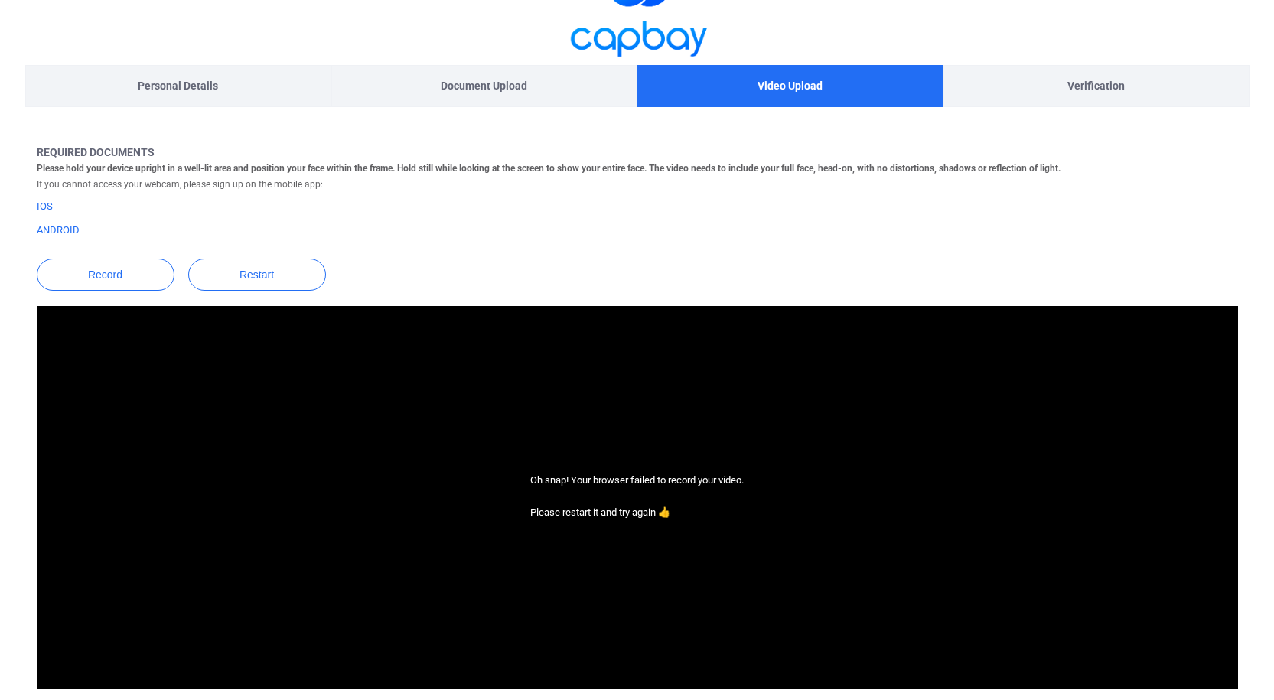
scroll to position [22, 0]
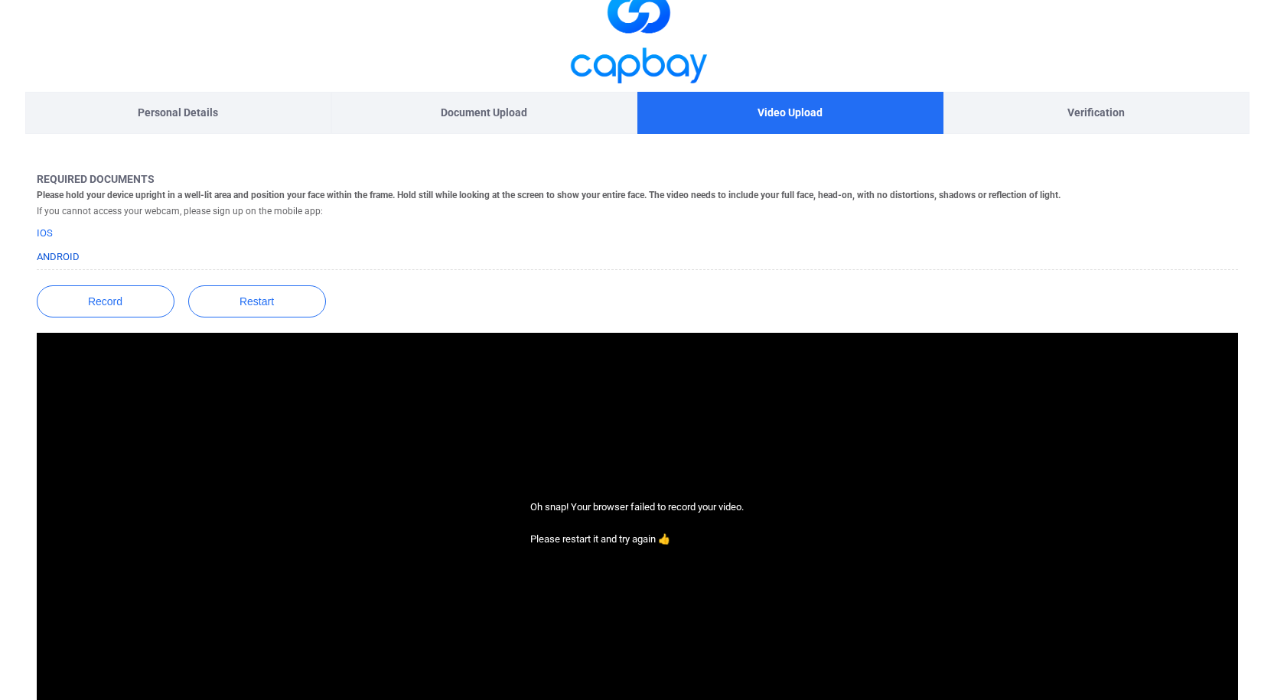
click at [53, 253] on link "Android" at bounding box center [58, 256] width 43 height 11
click at [1050, 116] on div "Verification" at bounding box center [1096, 113] width 306 height 42
click at [123, 310] on button "Record" at bounding box center [106, 301] width 138 height 32
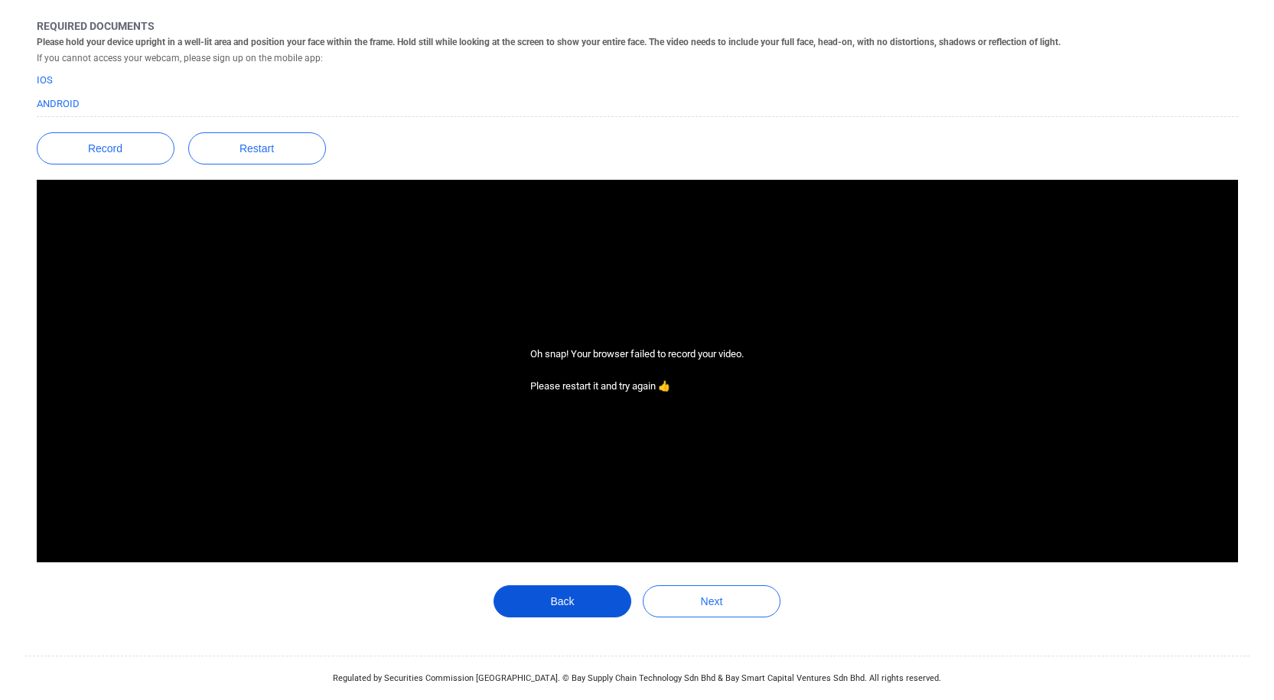
click at [538, 604] on button "Back" at bounding box center [562, 601] width 138 height 32
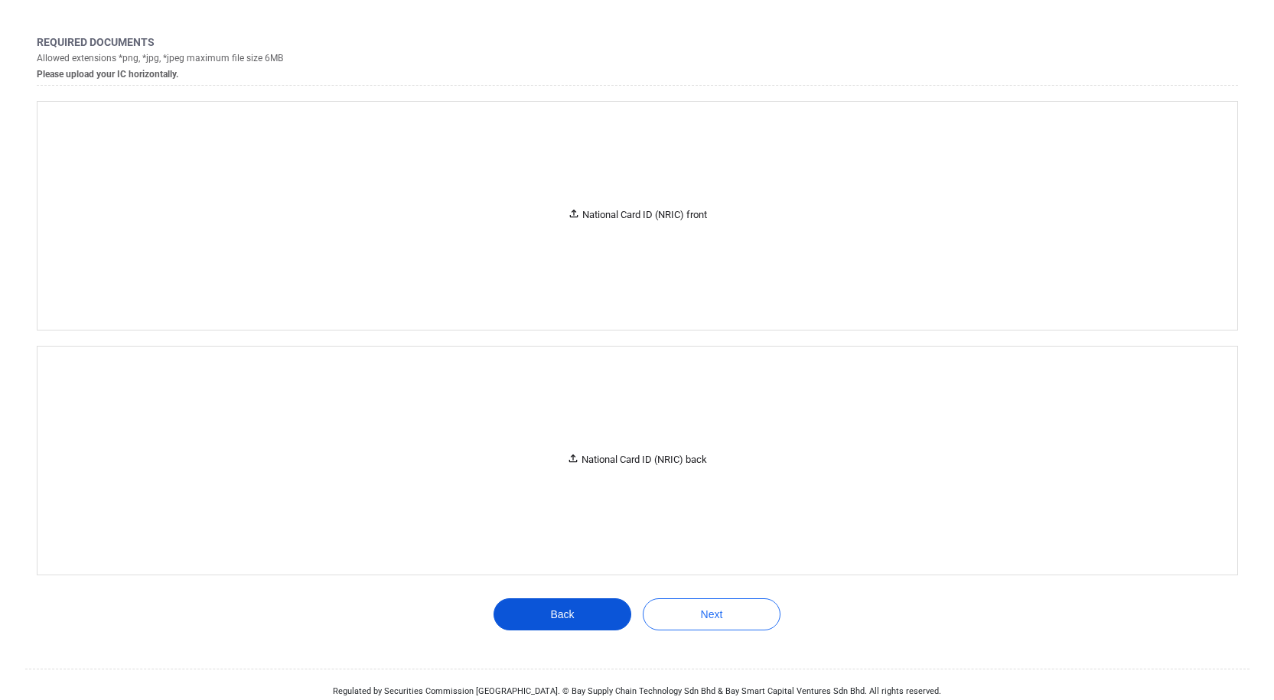
click at [542, 603] on button "Back" at bounding box center [562, 614] width 138 height 32
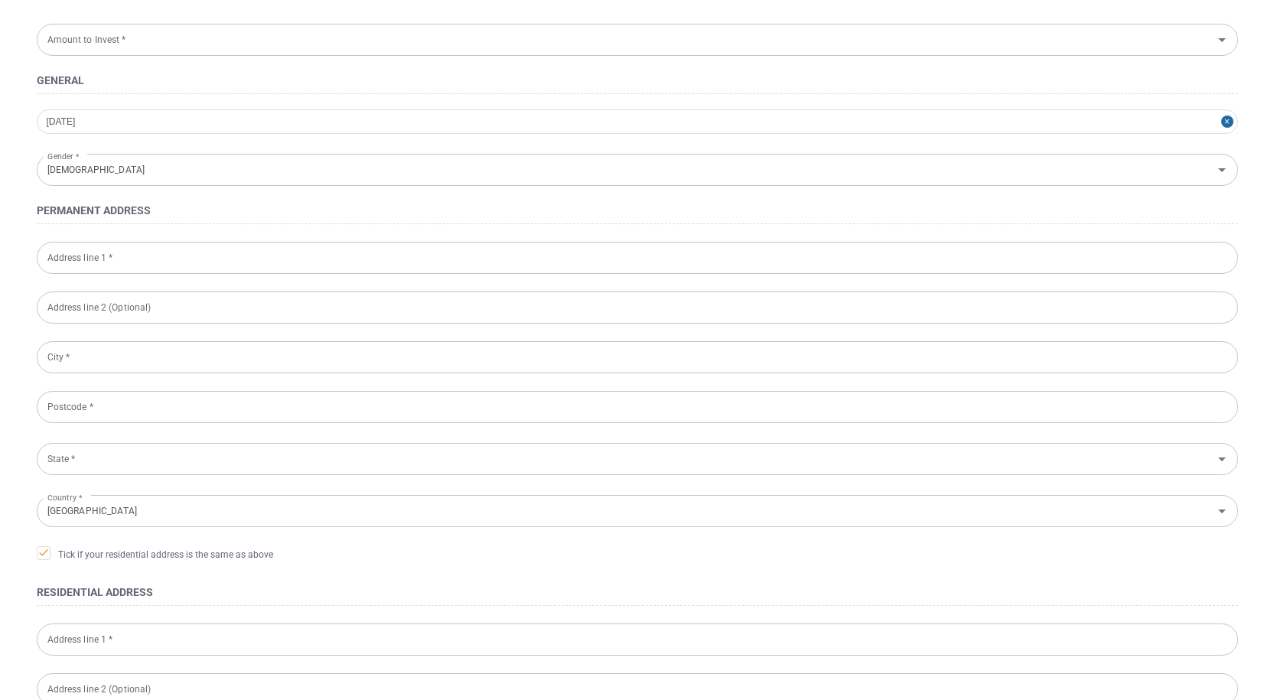
type input "RM 10,000 - RM 30,000"
type input "[STREET_ADDRESS]"
type input "[GEOGRAPHIC_DATA]"
type input "Butterworth"
type input "13020"
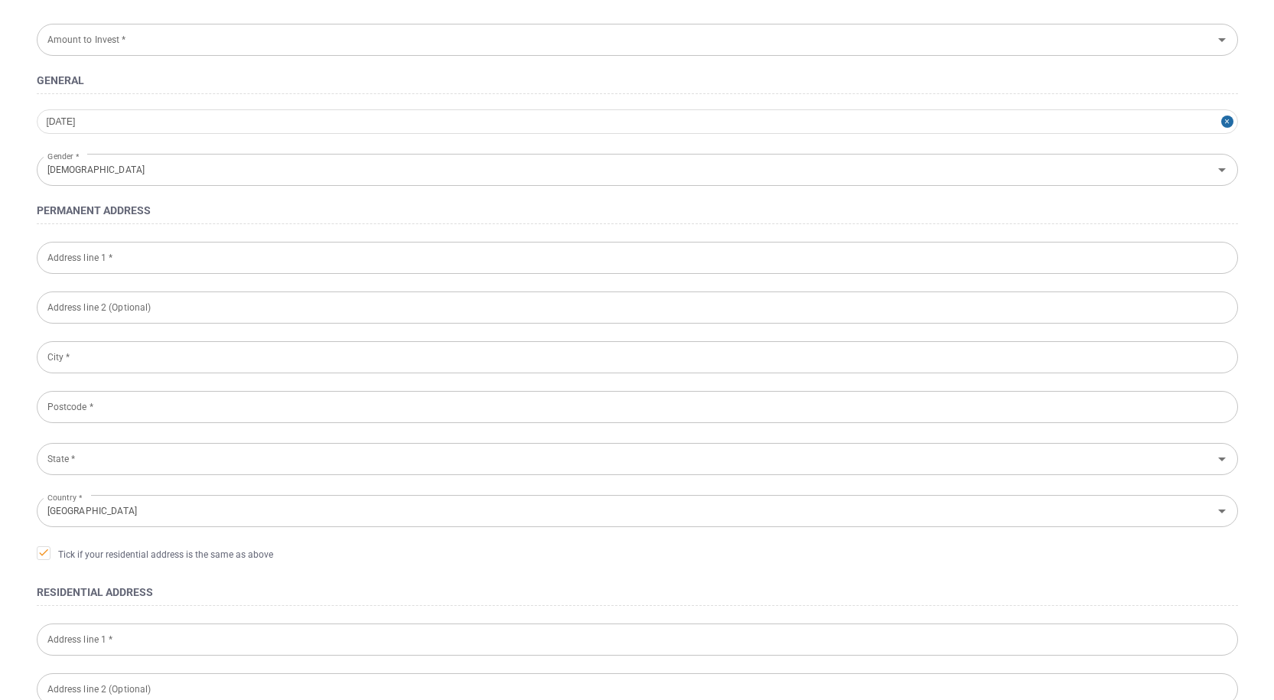
type input "[GEOGRAPHIC_DATA]"
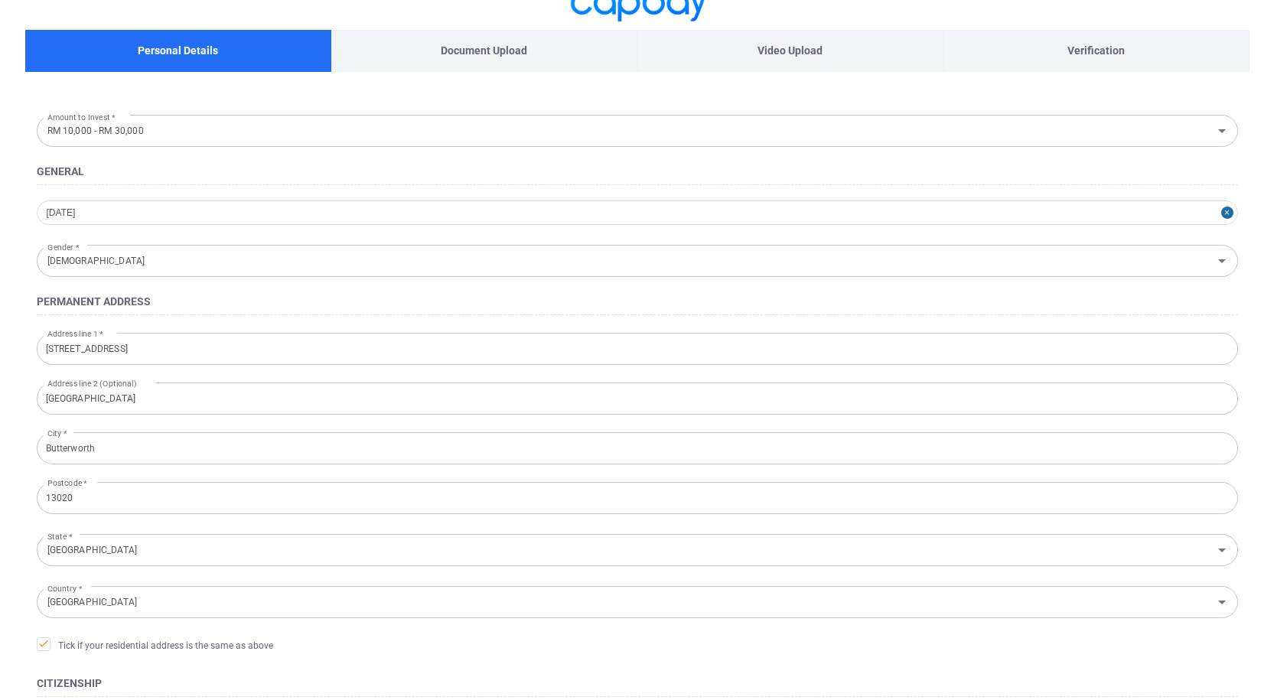
scroll to position [381, 0]
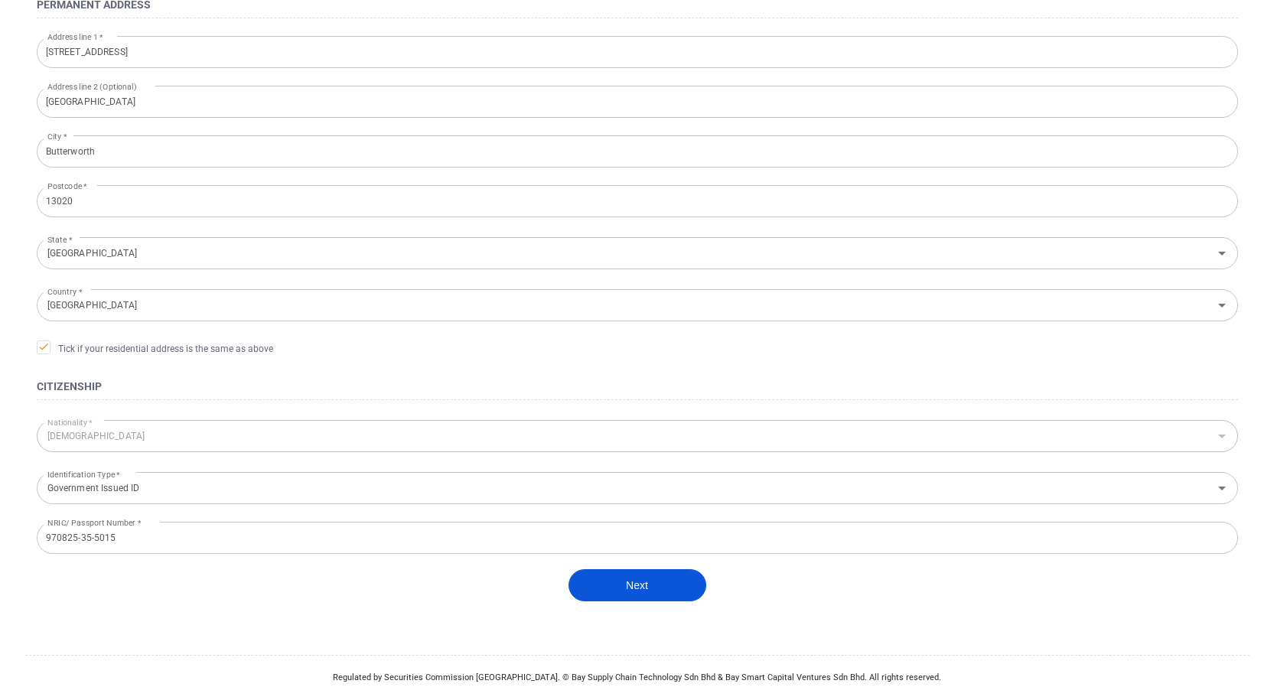
click at [644, 594] on button "Next" at bounding box center [637, 585] width 138 height 32
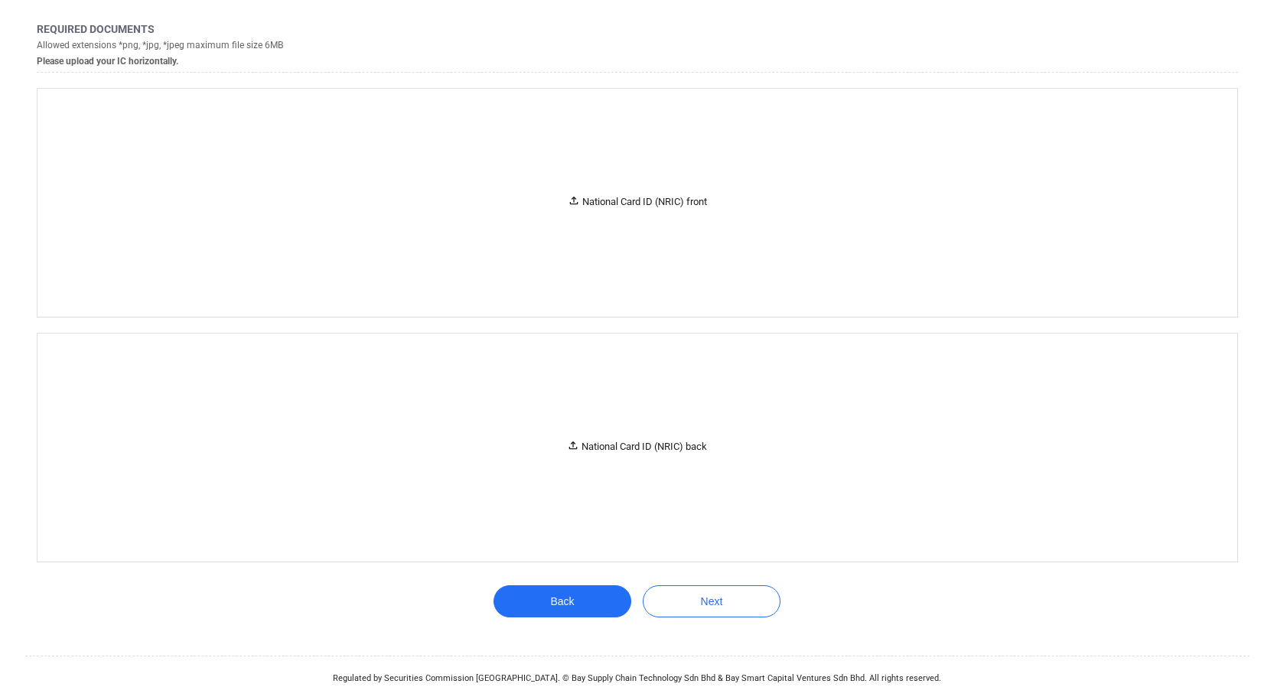
scroll to position [188, 0]
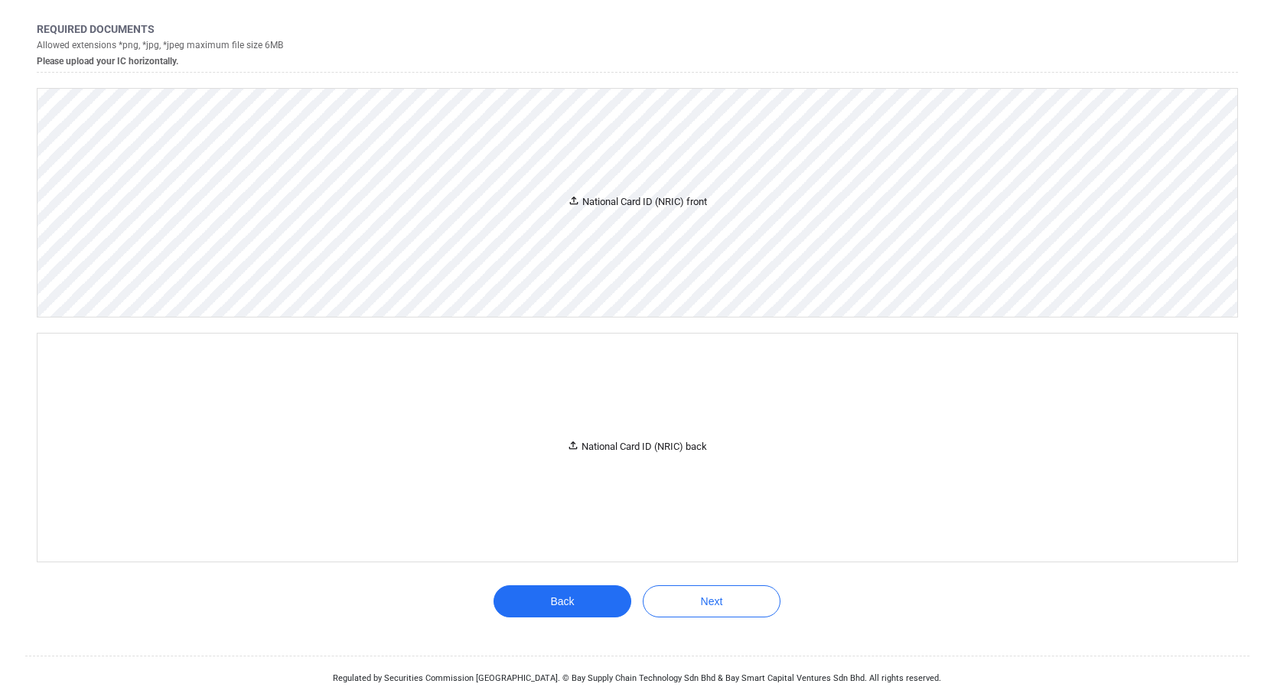
click at [633, 228] on div "National Card ID (NRIC) front" at bounding box center [637, 203] width 1200 height 228
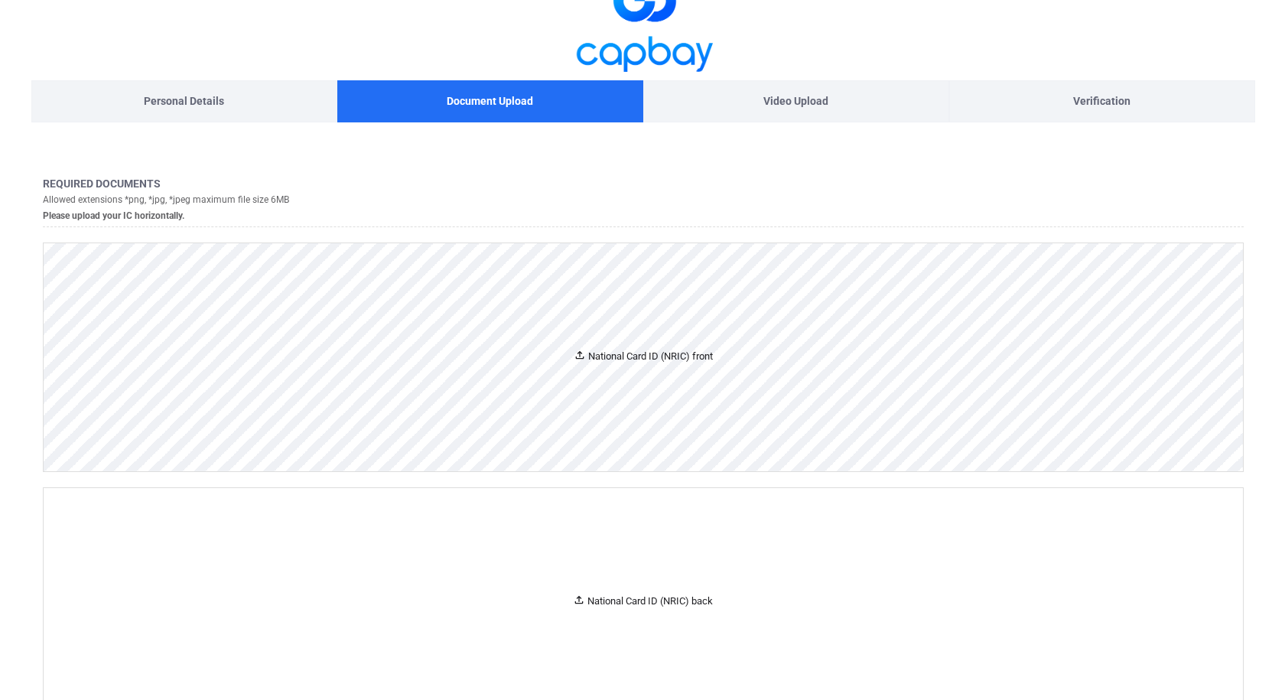
scroll to position [0, 0]
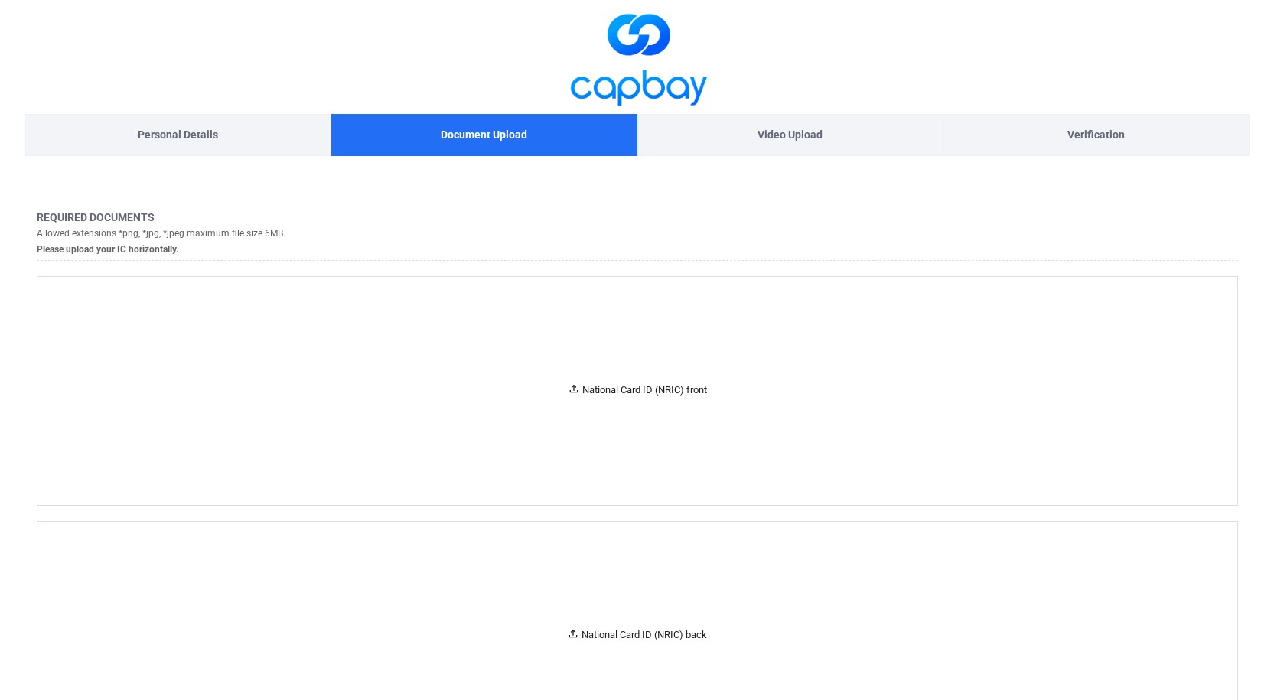
click at [795, 136] on p "Video Upload" at bounding box center [789, 134] width 65 height 17
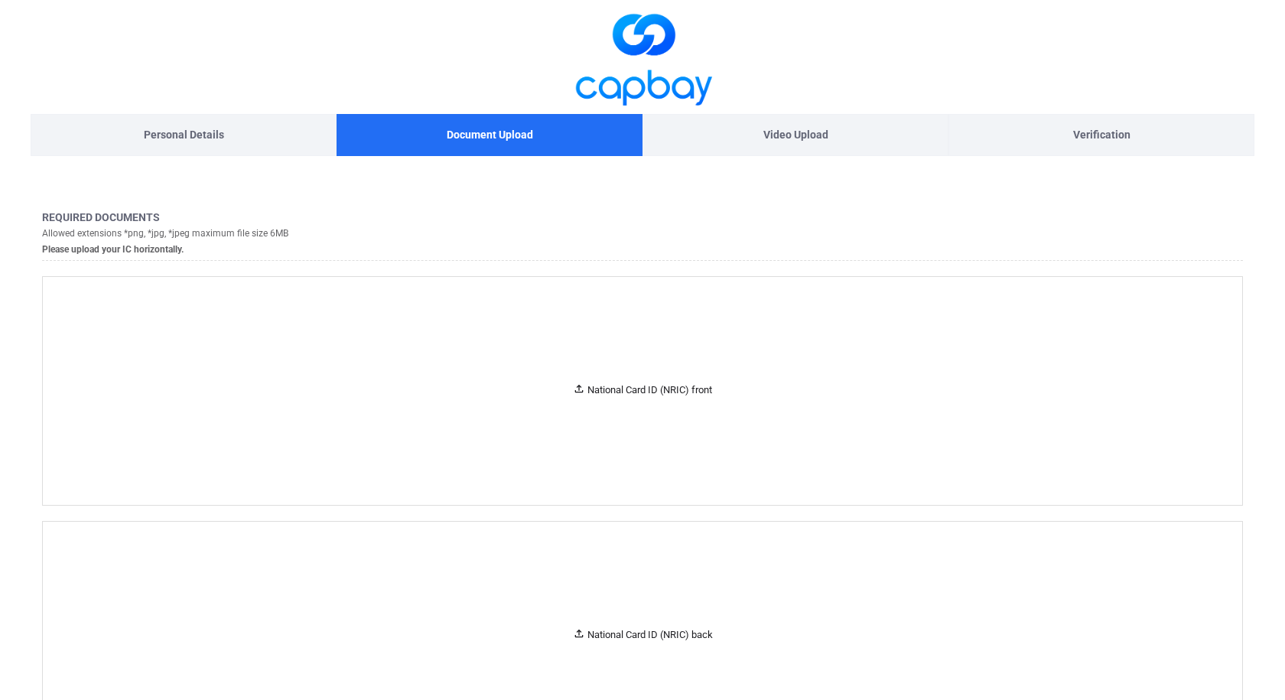
select select "MY"
